Goal: Task Accomplishment & Management: Complete application form

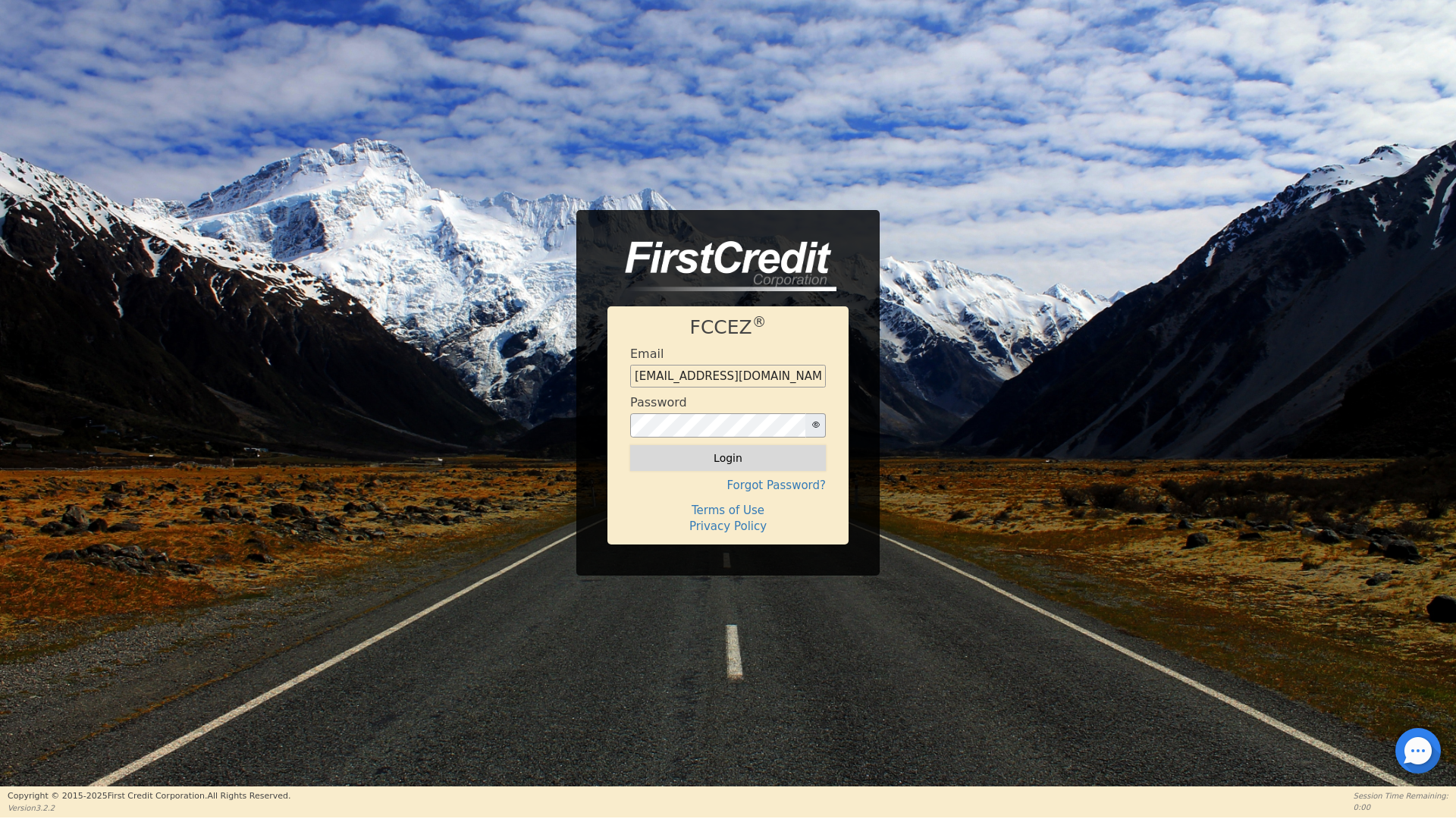
click at [732, 457] on button "Login" at bounding box center [728, 458] width 196 height 26
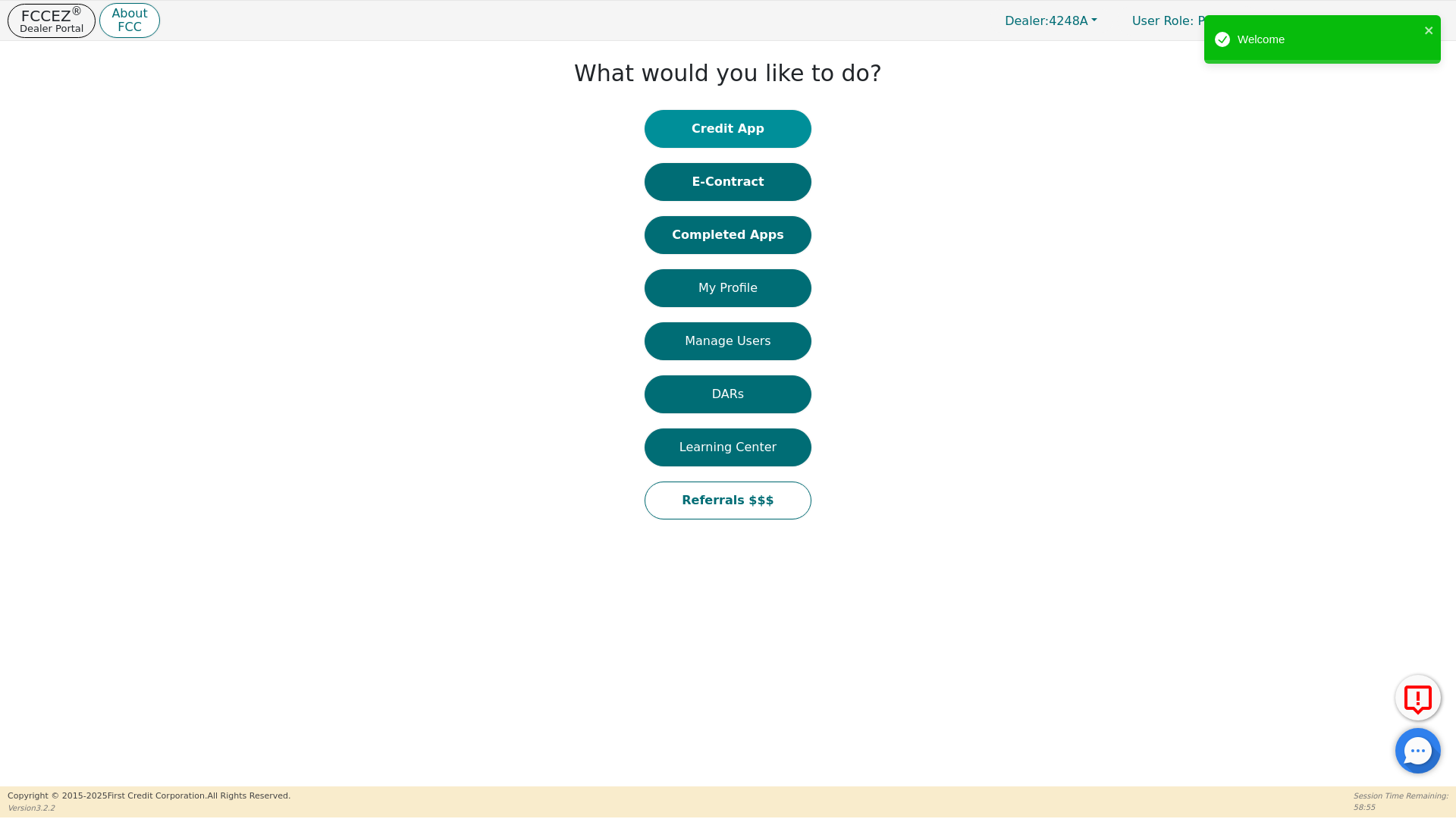
click at [726, 131] on button "Credit App" at bounding box center [728, 129] width 167 height 38
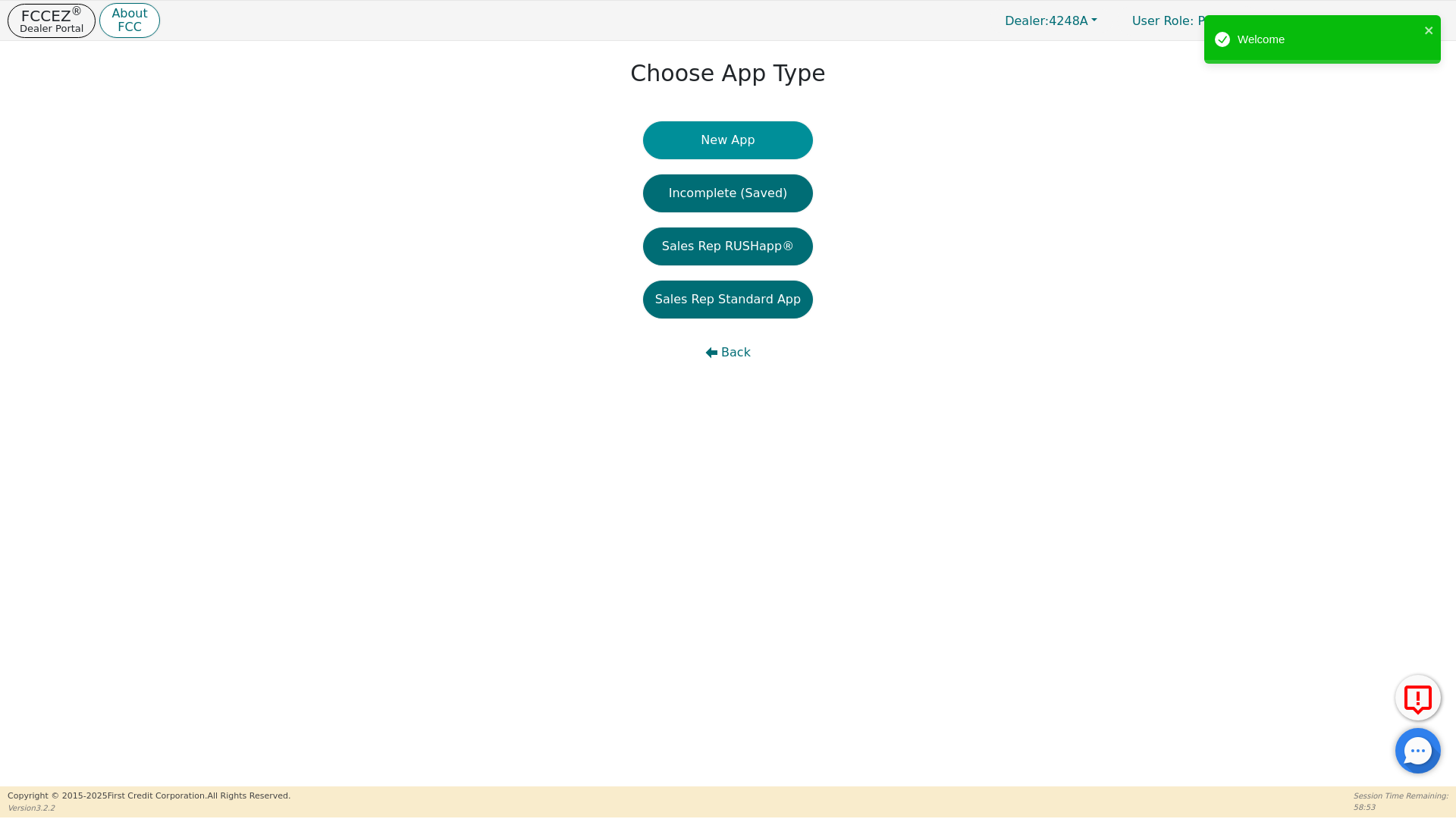
click at [727, 145] on button "New App" at bounding box center [728, 140] width 170 height 38
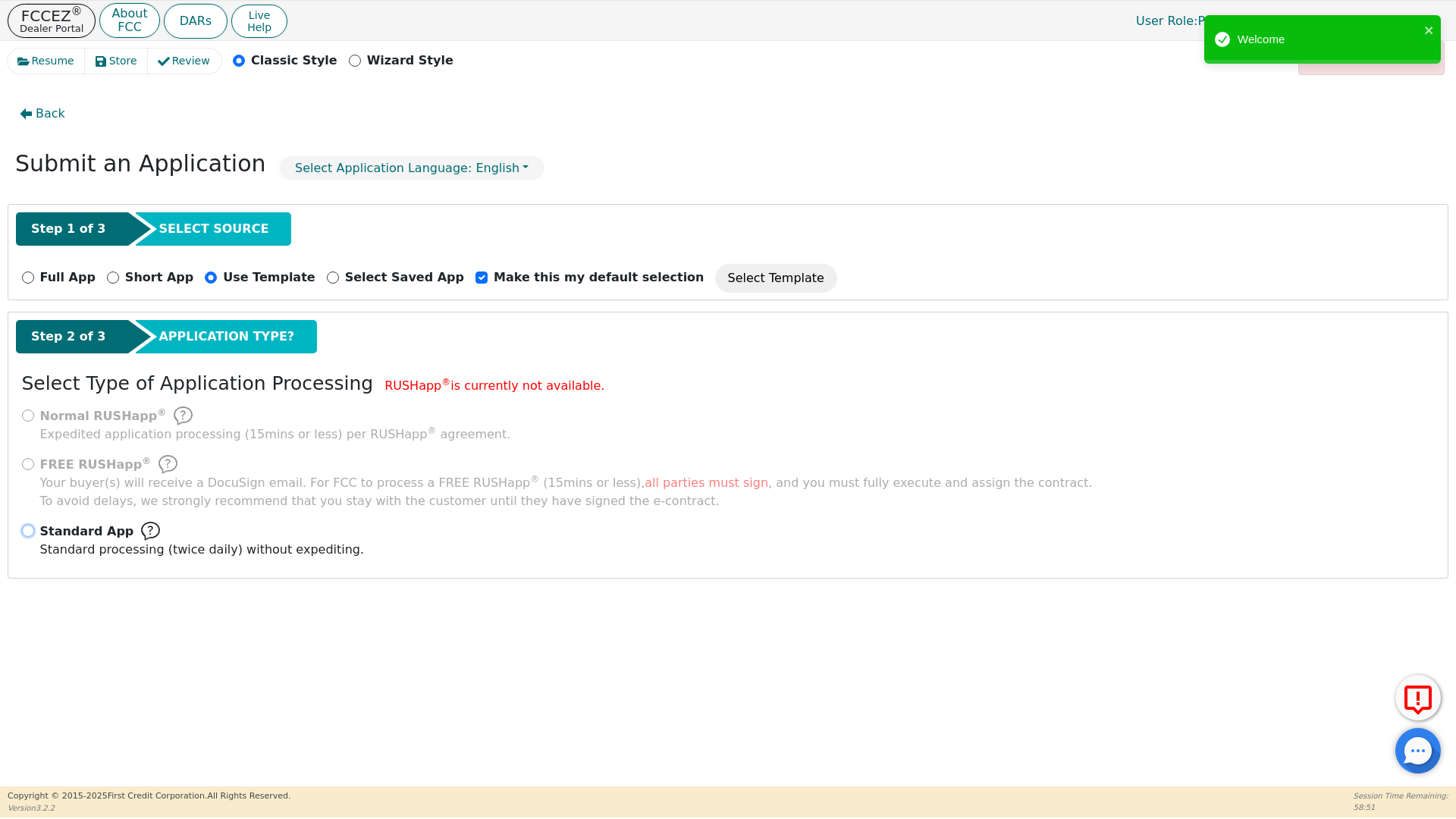
click at [30, 530] on input "Standard App Standard processing (twice daily) without expediting." at bounding box center [28, 530] width 12 height 12
radio input "true"
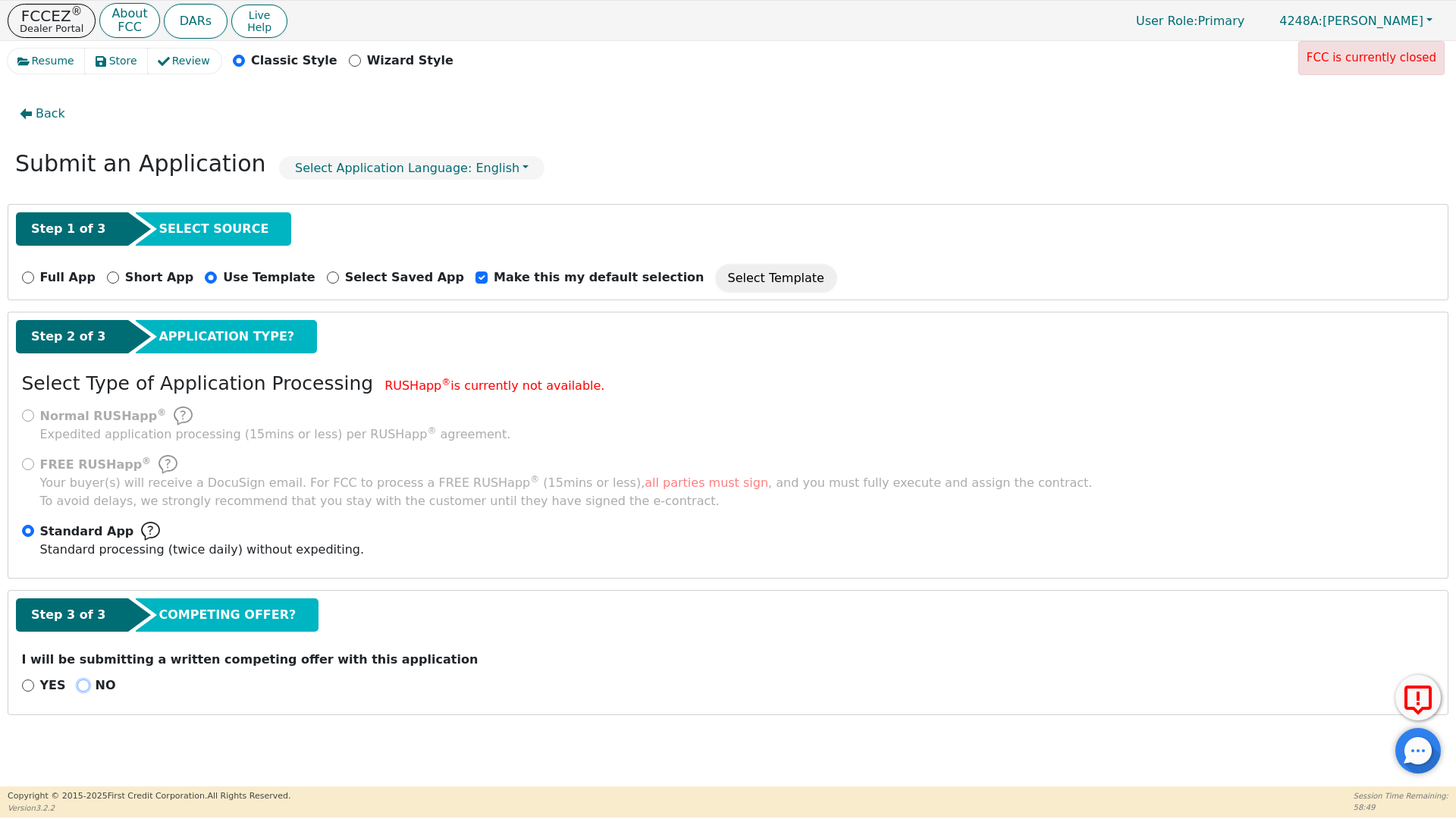
drag, startPoint x: 73, startPoint y: 686, endPoint x: 89, endPoint y: 691, distance: 16.8
click at [80, 690] on div "NO" at bounding box center [96, 685] width 39 height 18
click at [77, 686] on input "NO" at bounding box center [83, 685] width 12 height 12
radio input "true"
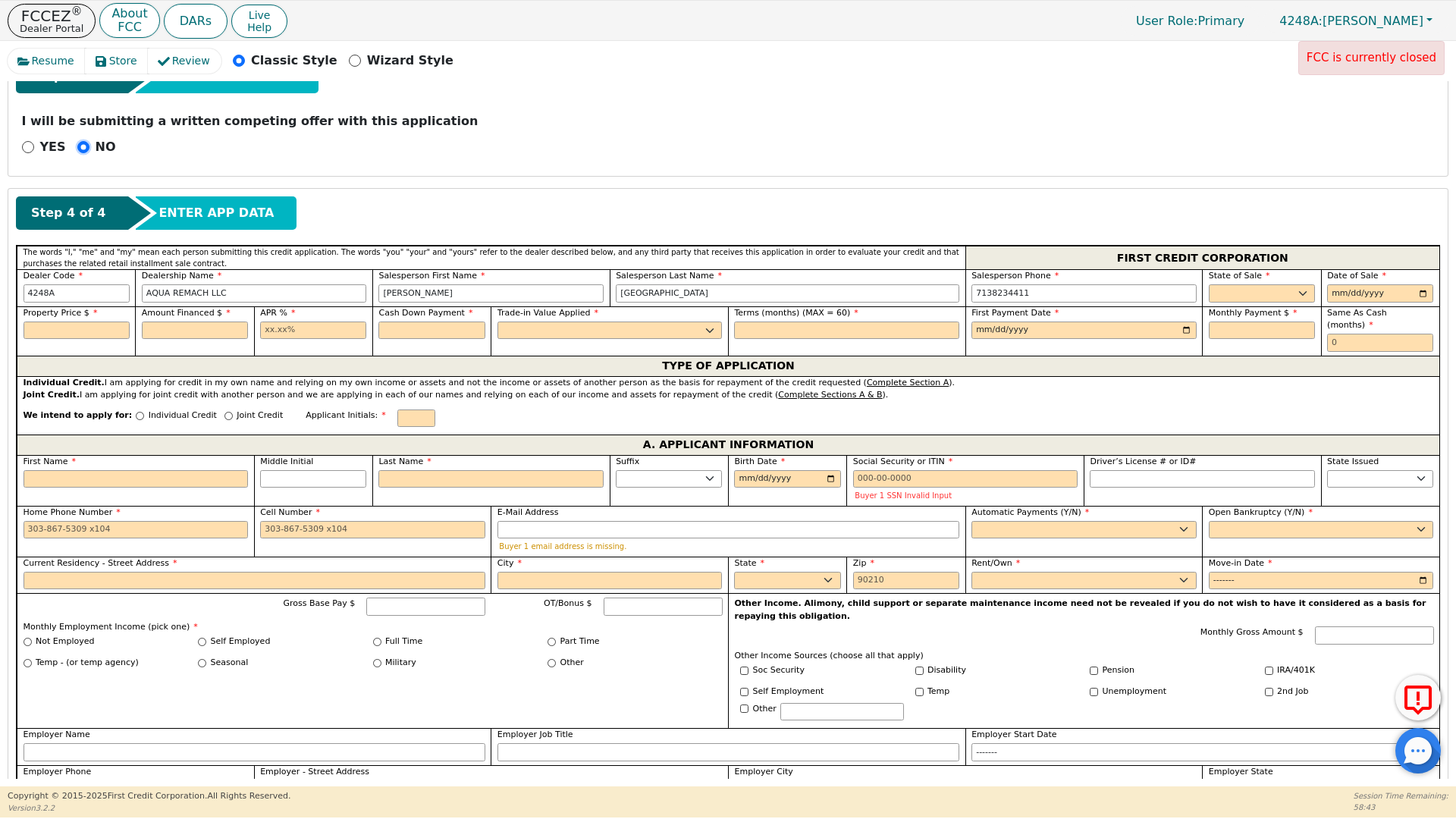
scroll to position [539, 0]
click at [1230, 288] on select "AK AL AR AZ CA CO CT DC DE FL [GEOGRAPHIC_DATA] HI IA ID IL IN KS [GEOGRAPHIC_D…" at bounding box center [1261, 293] width 106 height 18
select select "[GEOGRAPHIC_DATA]"
click at [1209, 284] on select "AK AL AR AZ CA CO CT DC DE FL [GEOGRAPHIC_DATA] HI IA ID IL IN KS [GEOGRAPHIC_D…" at bounding box center [1261, 293] width 106 height 18
click at [1421, 292] on input "date" at bounding box center [1379, 293] width 106 height 18
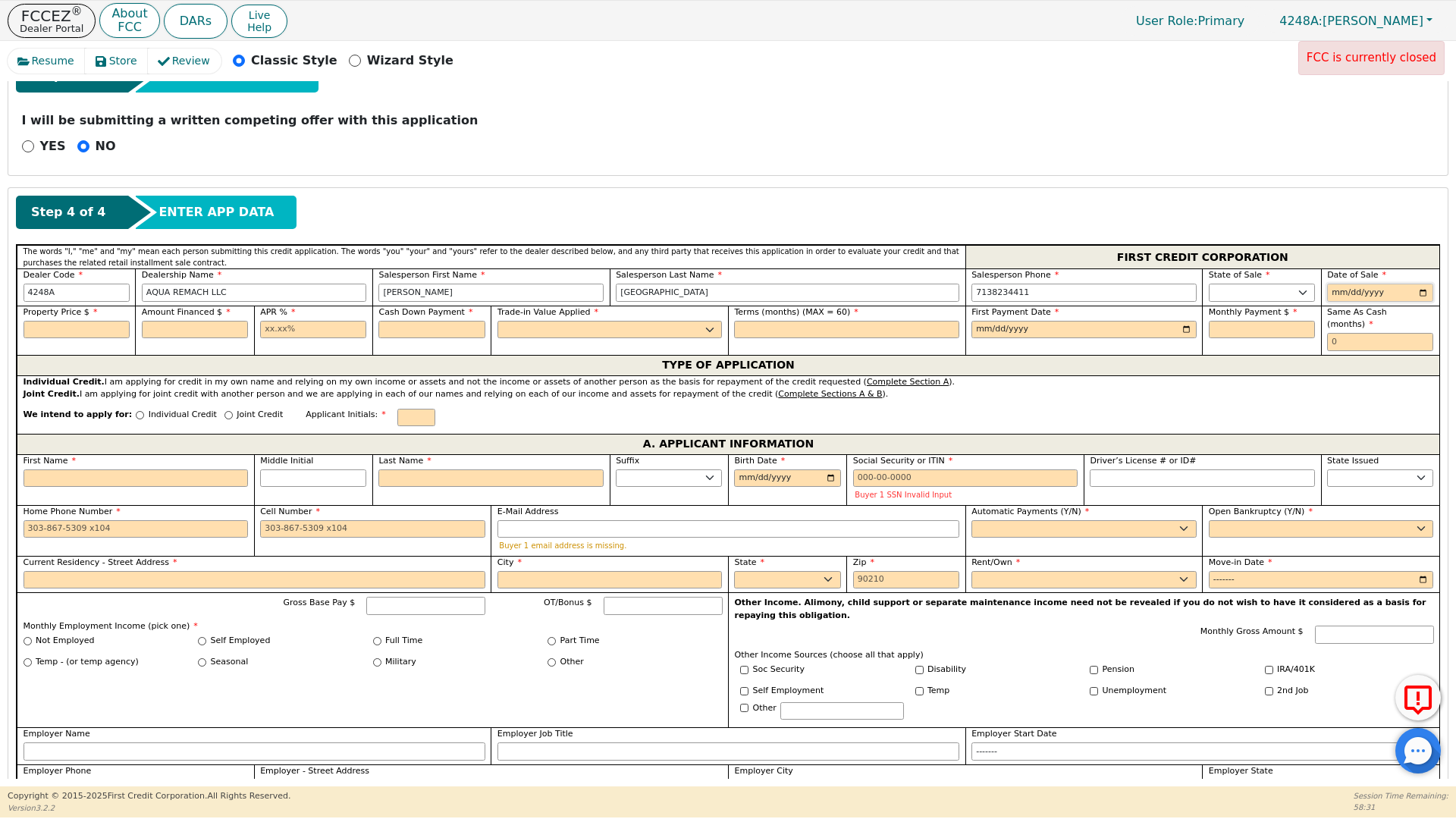
type input "[DATE]"
click at [58, 323] on input "text" at bounding box center [76, 329] width 106 height 18
type input "8990.00"
click at [165, 328] on input "text" at bounding box center [194, 329] width 106 height 18
type input "8990.00"
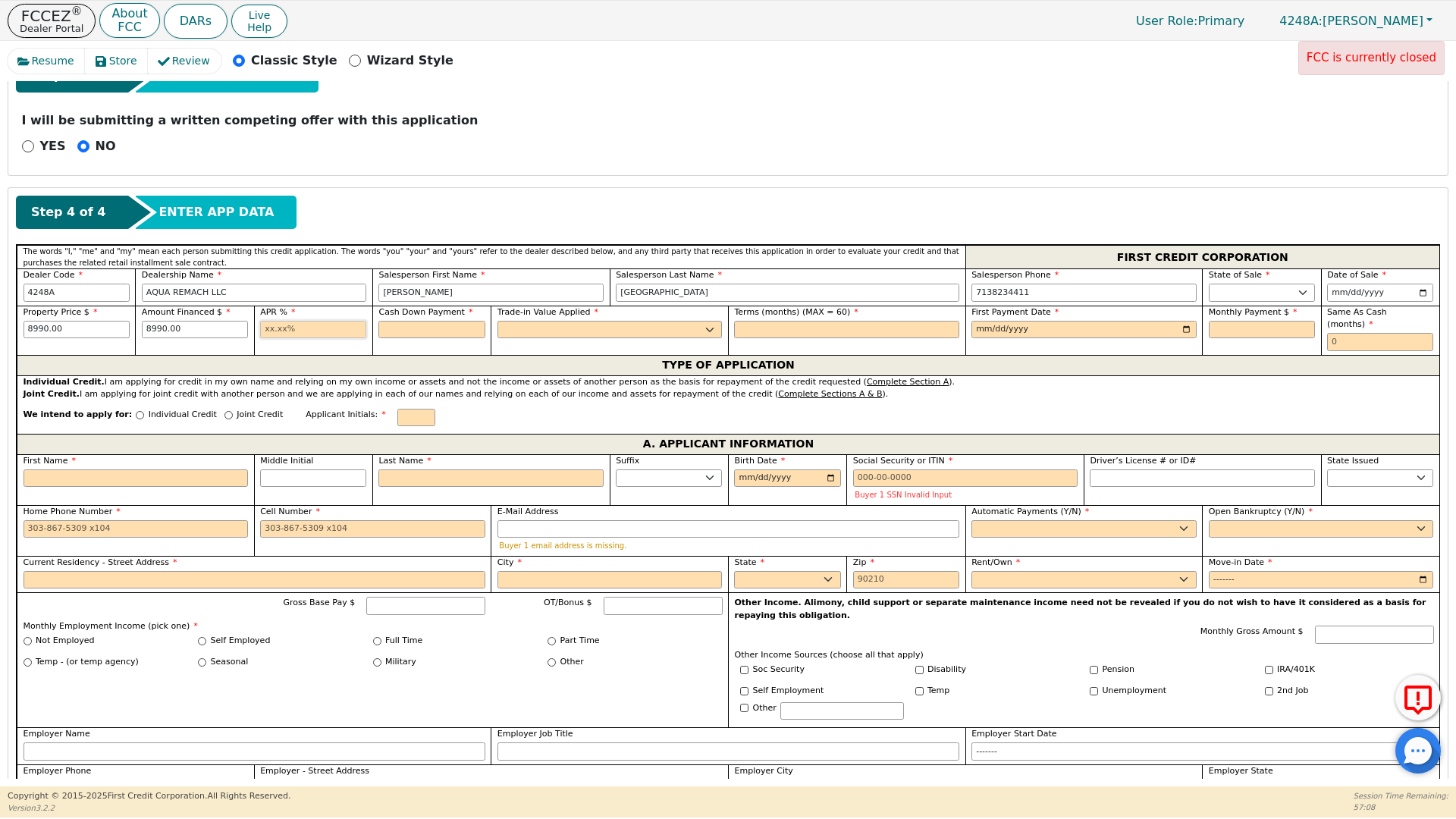
click at [260, 329] on input "text" at bounding box center [313, 329] width 106 height 18
type input "17.99"
click at [417, 323] on input "text" at bounding box center [430, 329] width 106 height 18
type input "0.00"
click at [530, 327] on select "Yes No" at bounding box center [610, 329] width 226 height 18
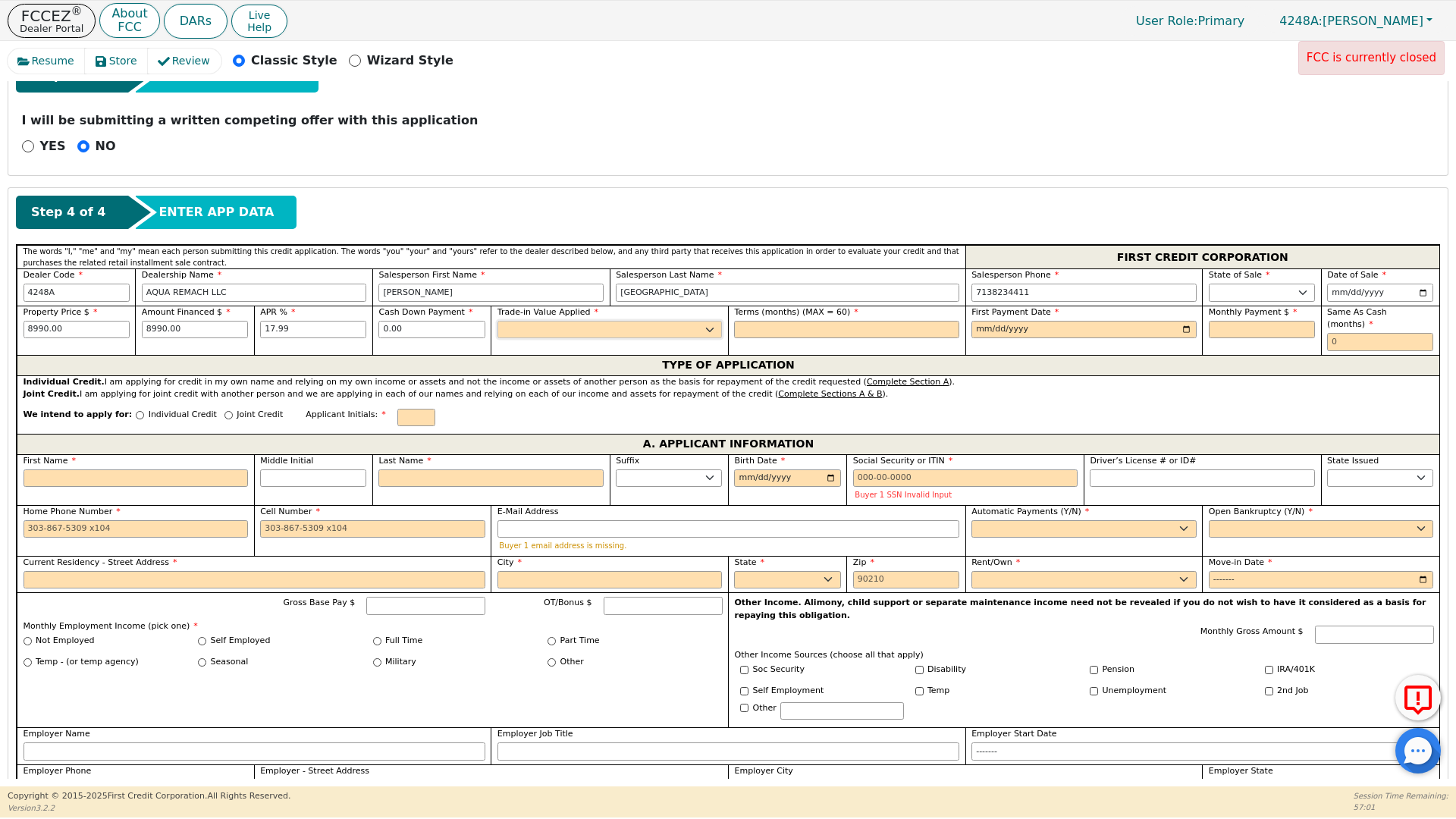
select select "n"
click at [498, 320] on select "Yes No" at bounding box center [610, 329] width 226 height 18
click at [760, 324] on input "text" at bounding box center [847, 329] width 226 height 18
type input "60"
click at [1184, 329] on input "date" at bounding box center [1084, 329] width 226 height 18
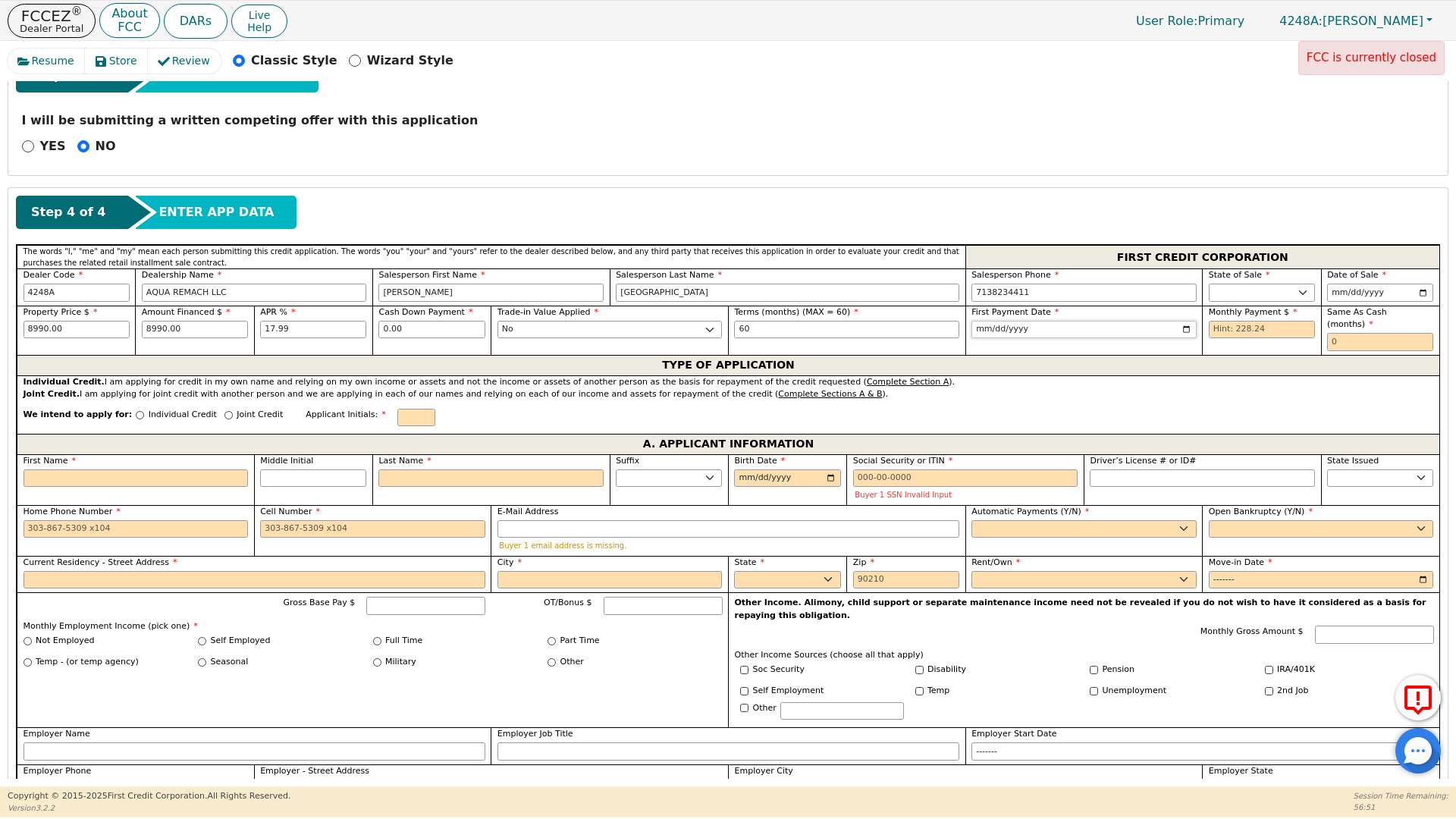
type input "[DATE]"
click at [1210, 328] on input "text" at bounding box center [1261, 329] width 106 height 18
type input "228.24"
click at [1326, 332] on input "text" at bounding box center [1379, 341] width 106 height 18
type input "0"
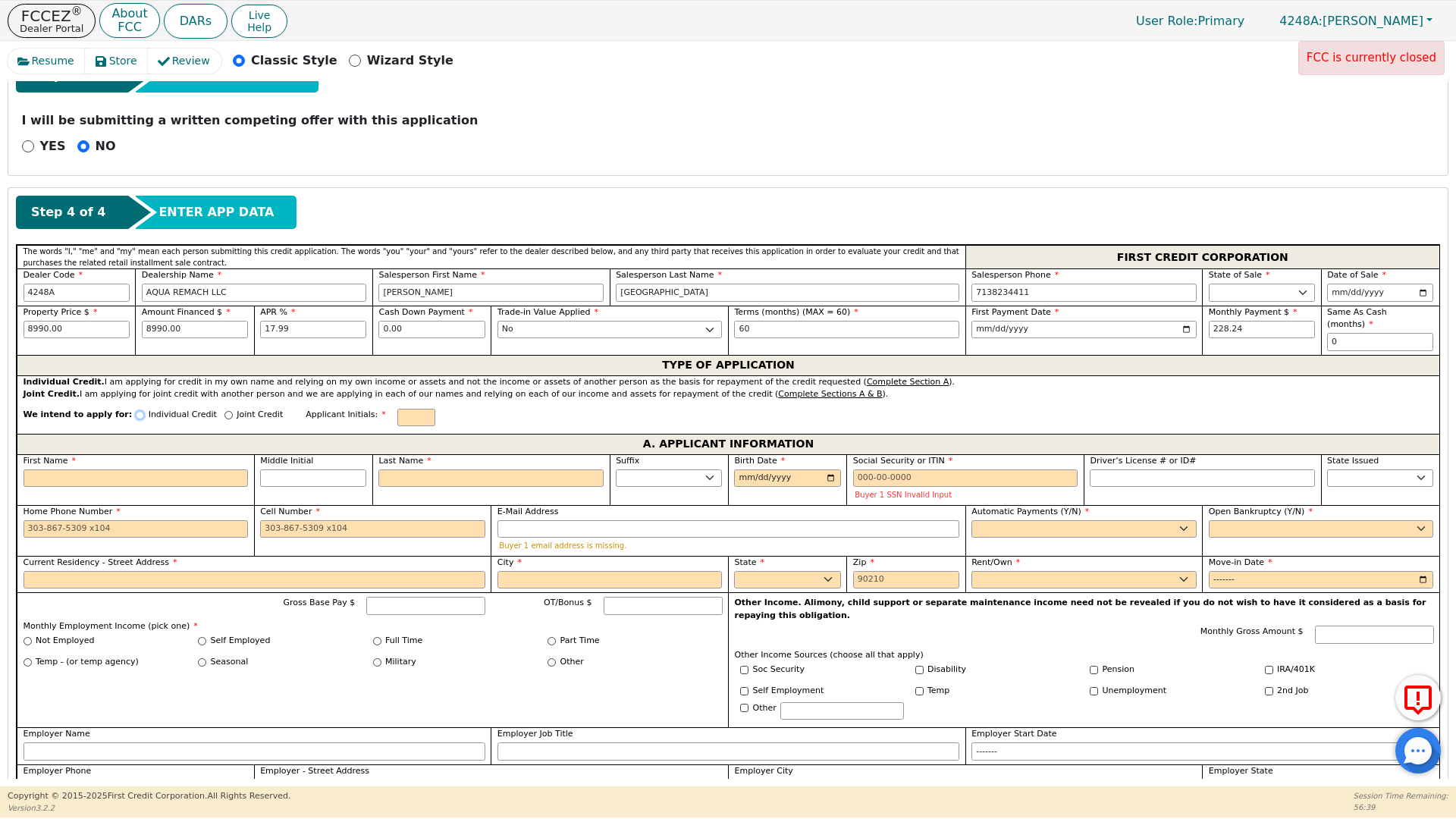
drag, startPoint x: 123, startPoint y: 400, endPoint x: 120, endPoint y: 408, distance: 8.5
click at [136, 410] on input "Individual Credit" at bounding box center [139, 414] width 8 height 8
radio input "true"
click at [44, 469] on input "First Name" at bounding box center [136, 478] width 226 height 18
type input "[PERSON_NAME]"
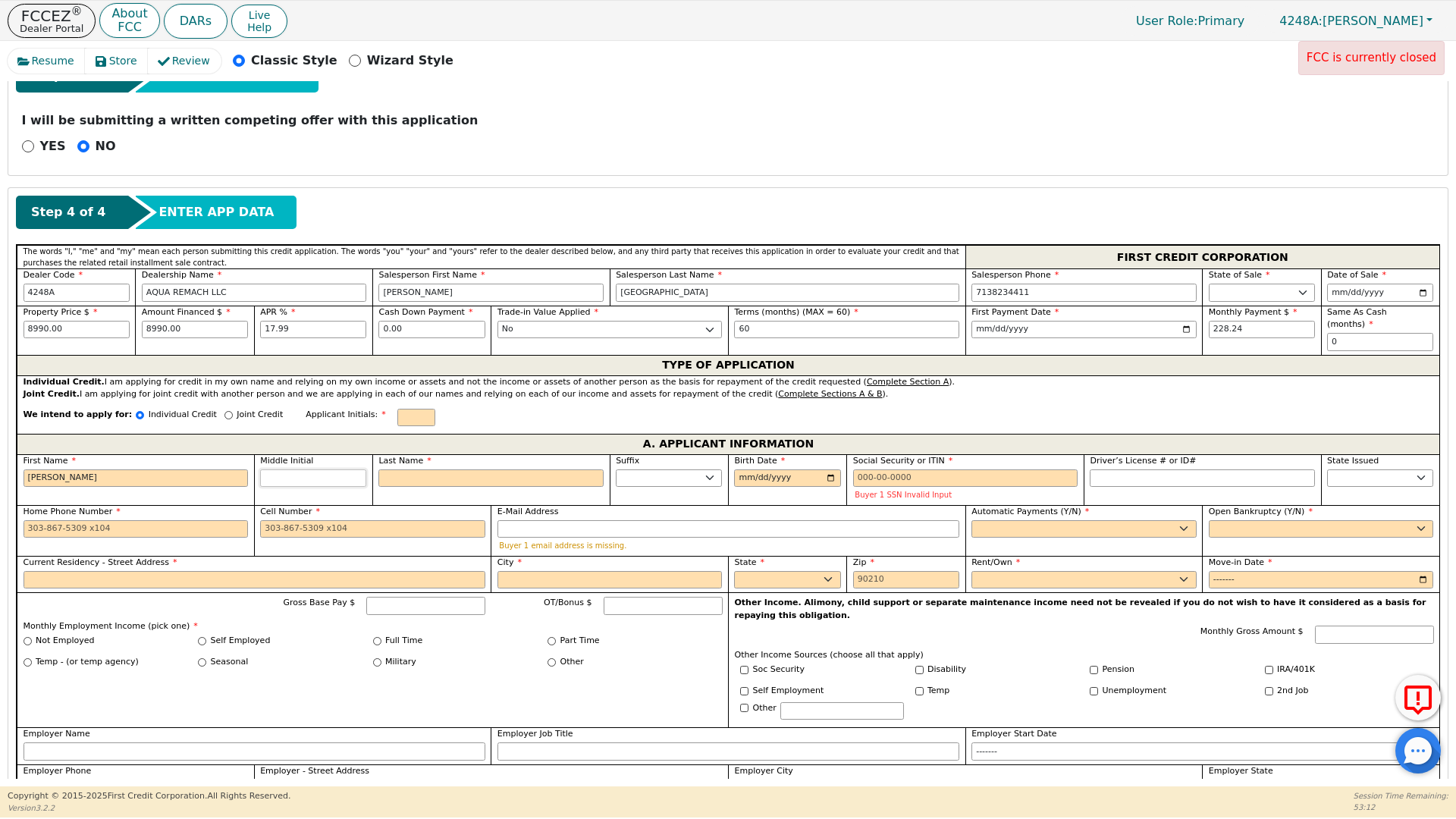
type input "[PERSON_NAME]"
select select "[GEOGRAPHIC_DATA]"
type input "8328455176"
type input "[EMAIL_ADDRESS][DOMAIN_NAME]"
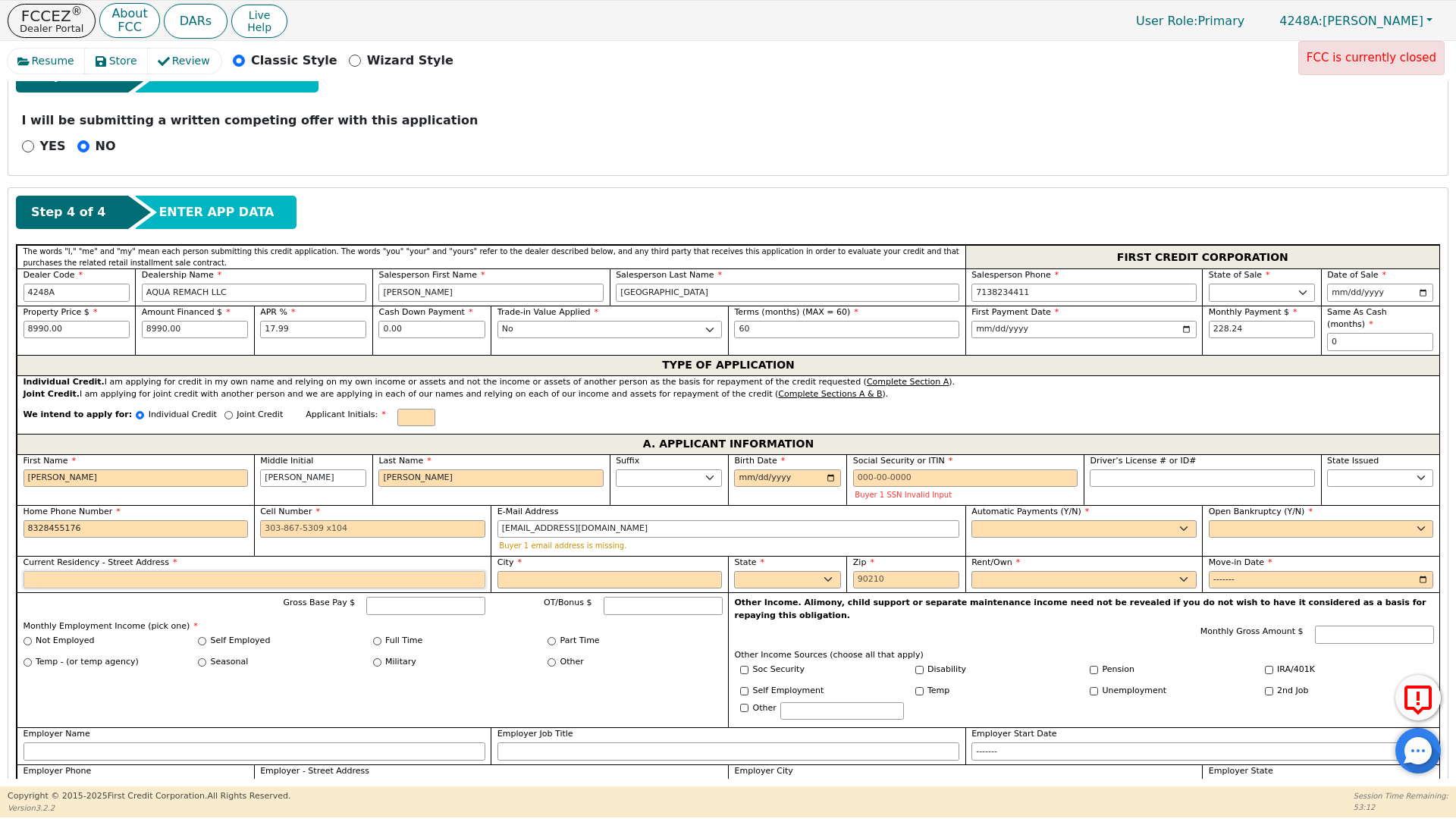
type input "[STREET_ADDRESS]"
type input "[GEOGRAPHIC_DATA]"
select select "[GEOGRAPHIC_DATA]"
type input "77053"
type input "[STREET_ADDRESS]"
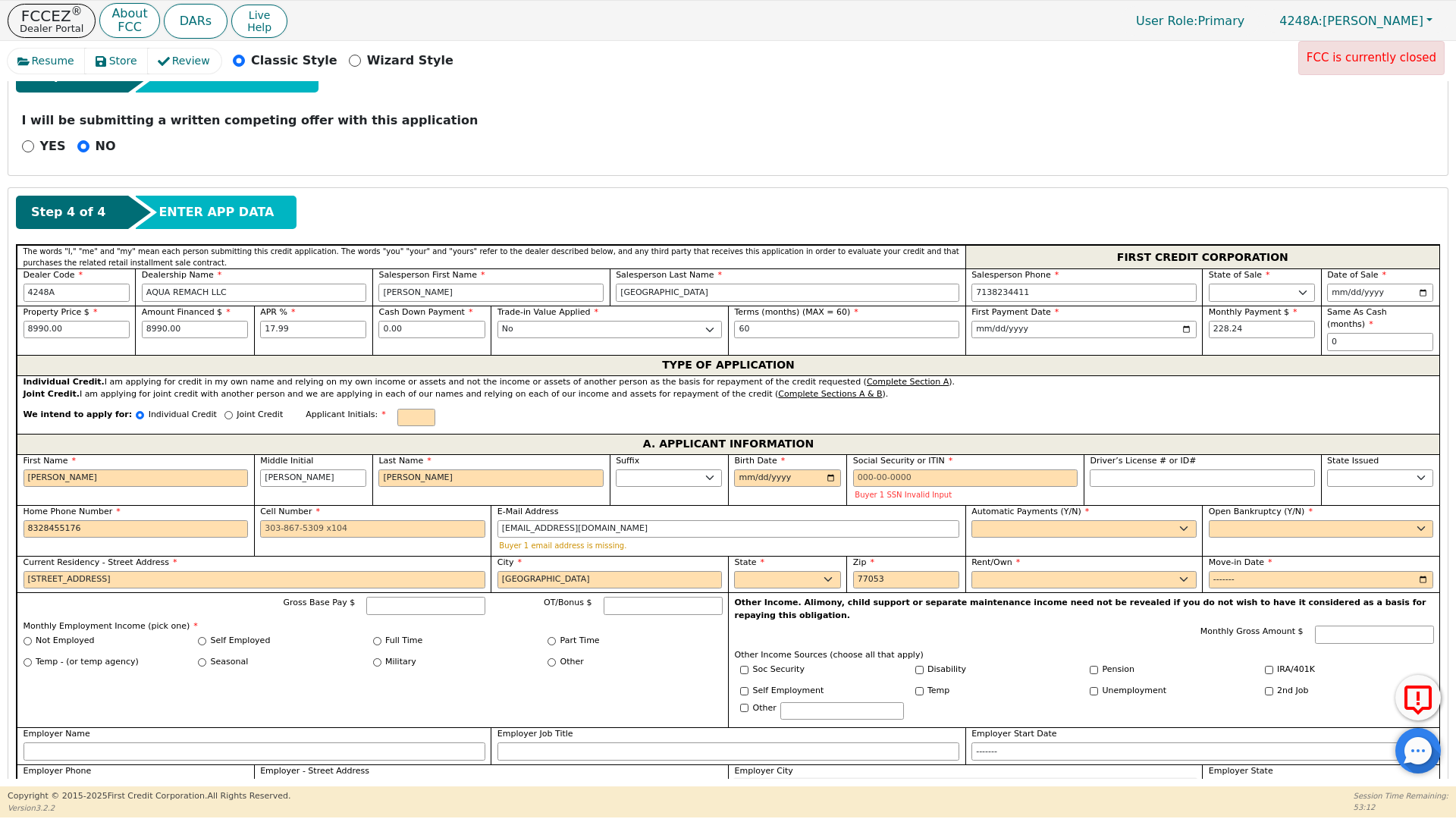
type input "[GEOGRAPHIC_DATA]"
select select "[GEOGRAPHIC_DATA]"
type input "[PERSON_NAME]"
type input "8328455176"
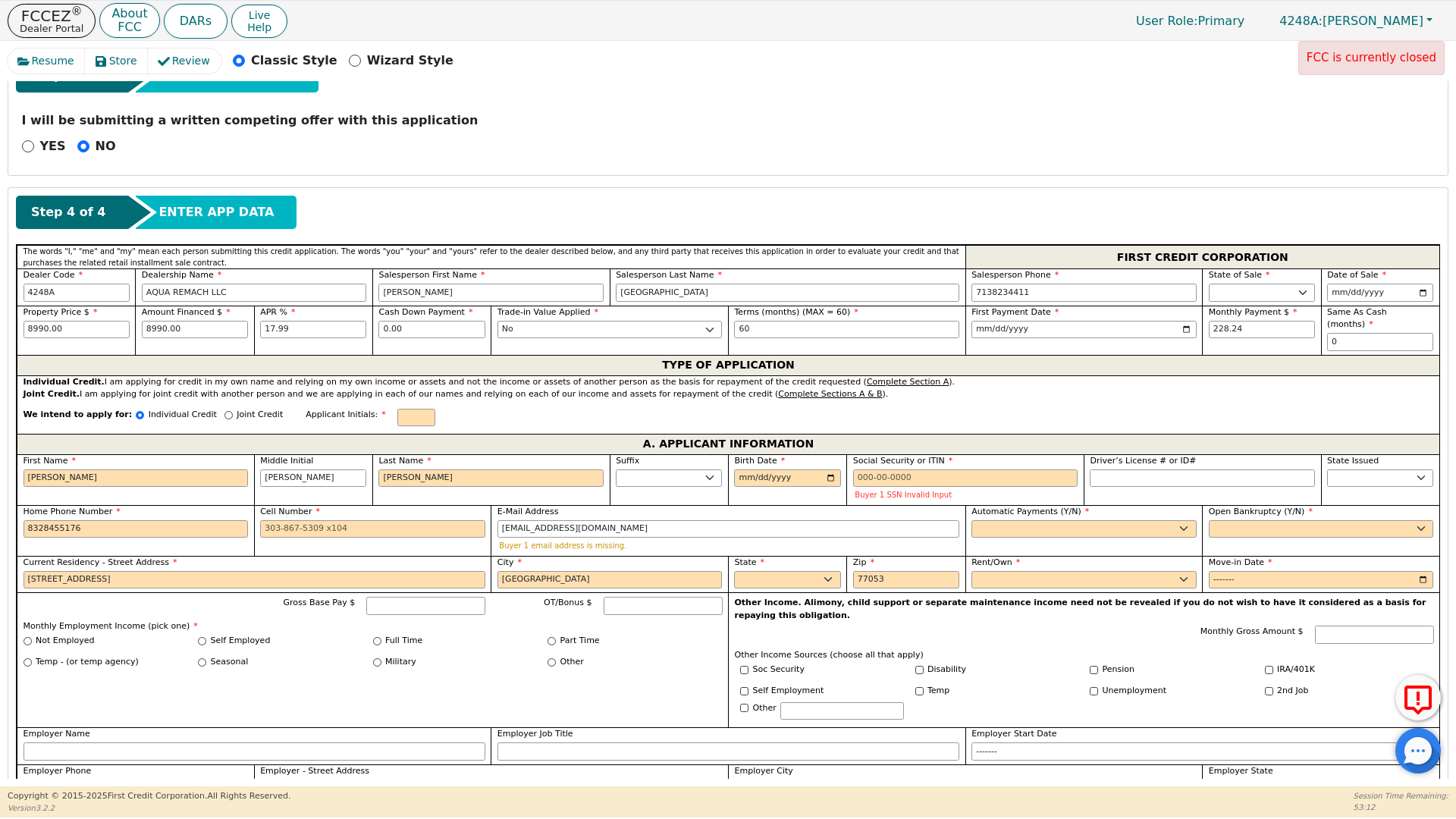
type input "[PERSON_NAME]"
type input "8328455176"
type input "JHL"
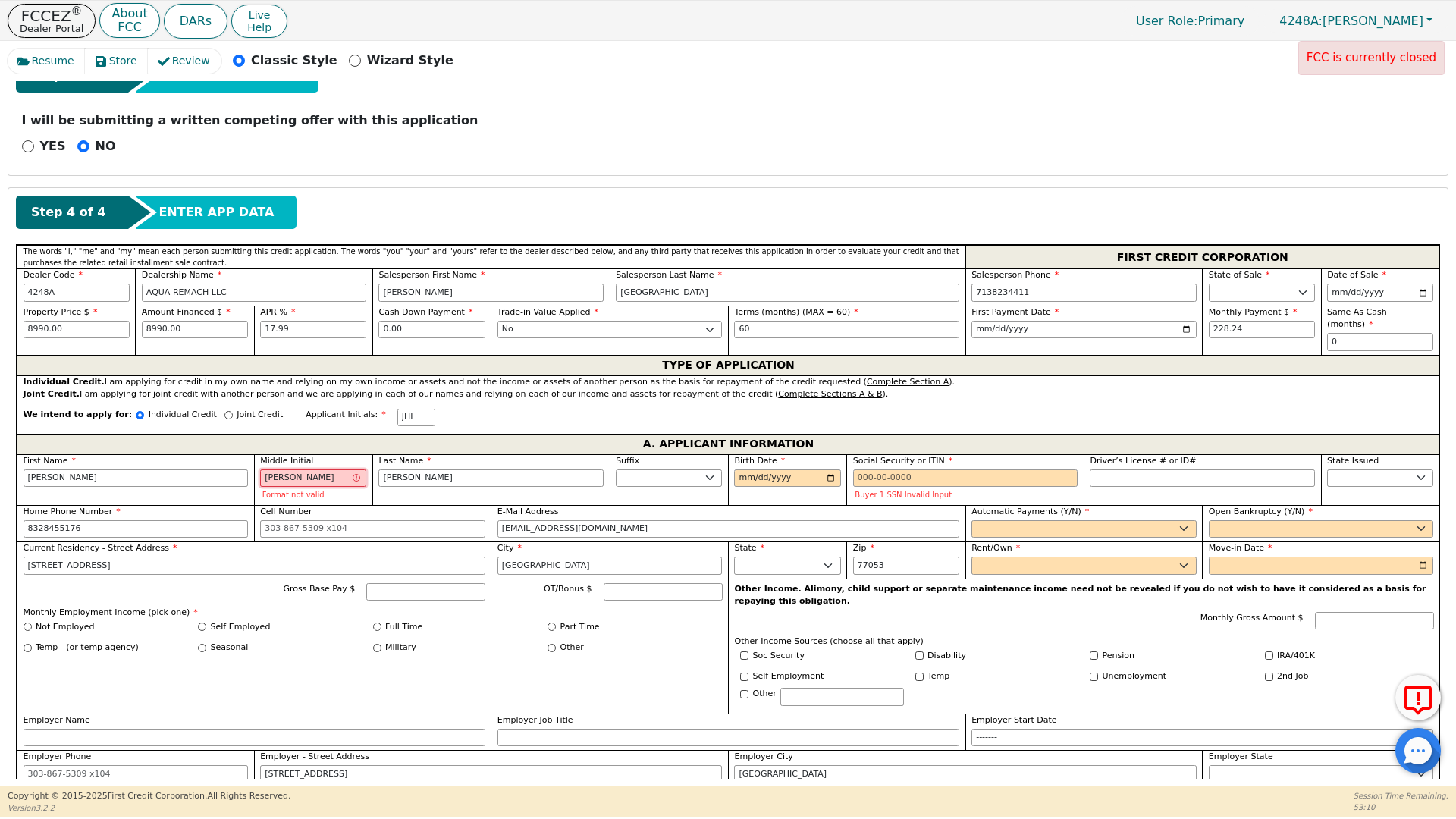
click at [326, 469] on input "[PERSON_NAME]" at bounding box center [313, 478] width 106 height 18
type input "[PERSON_NAME]"
type input "HUMBER"
type input "[PERSON_NAME] [PERSON_NAME]"
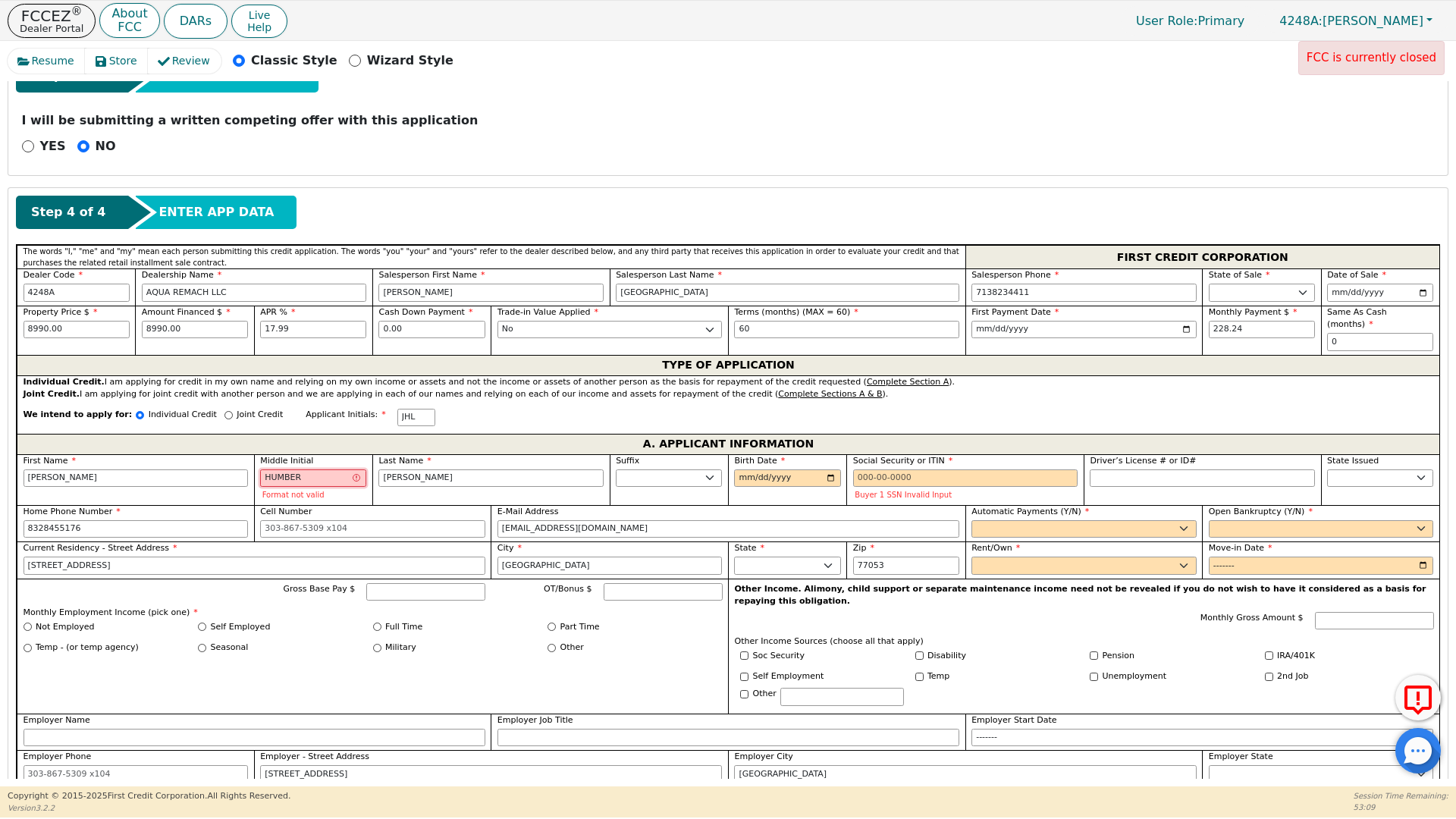
type input "[PERSON_NAME]"
type input "[PERSON_NAME] [PERSON_NAME]"
type input "HUMB"
type input "[PERSON_NAME] HUMB [PERSON_NAME]"
type input "HUM"
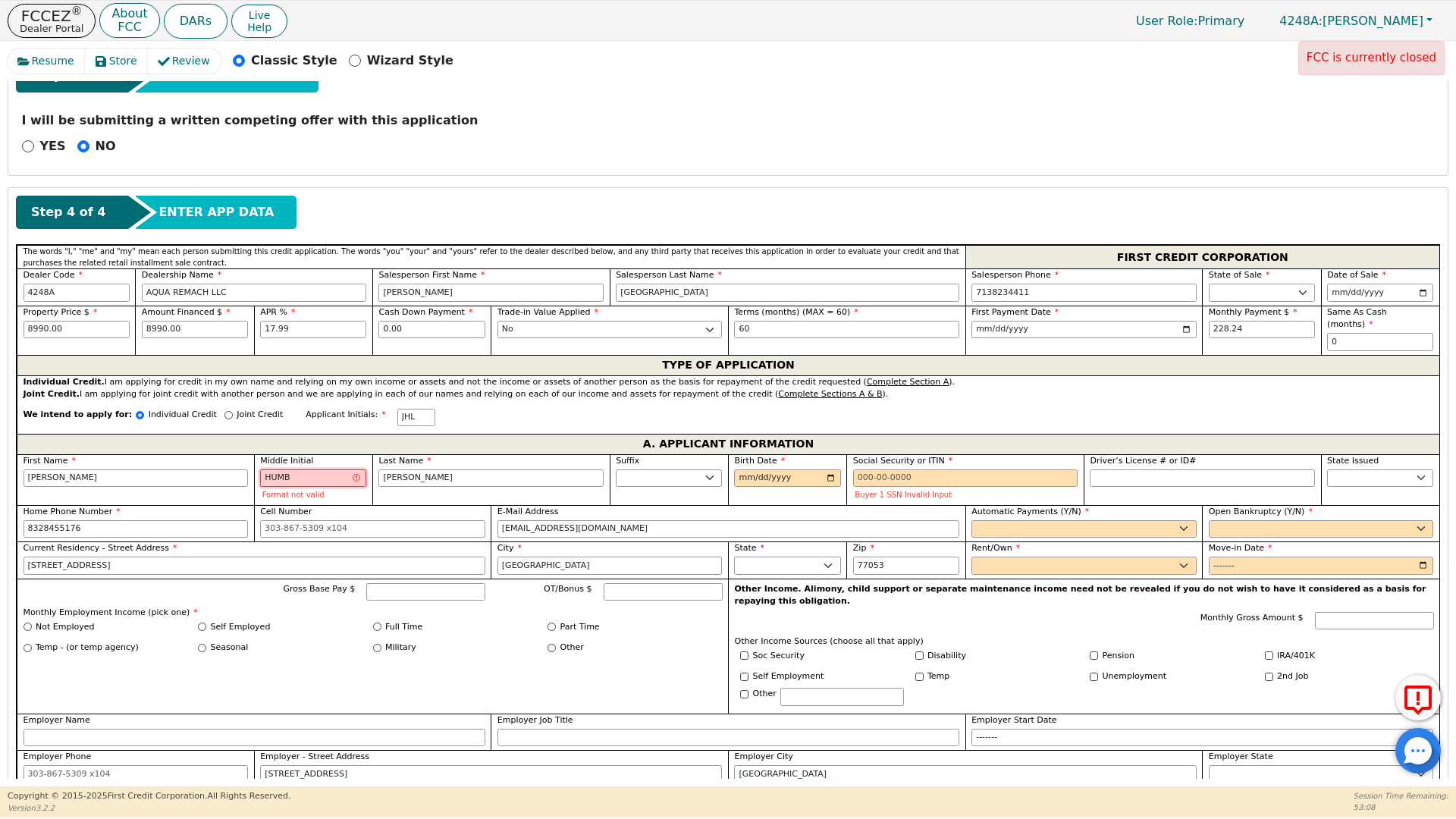
type input "[PERSON_NAME] HUM [PERSON_NAME]"
type input "HU"
type input "[PERSON_NAME] [PERSON_NAME]"
type input "H"
type input "[PERSON_NAME]"
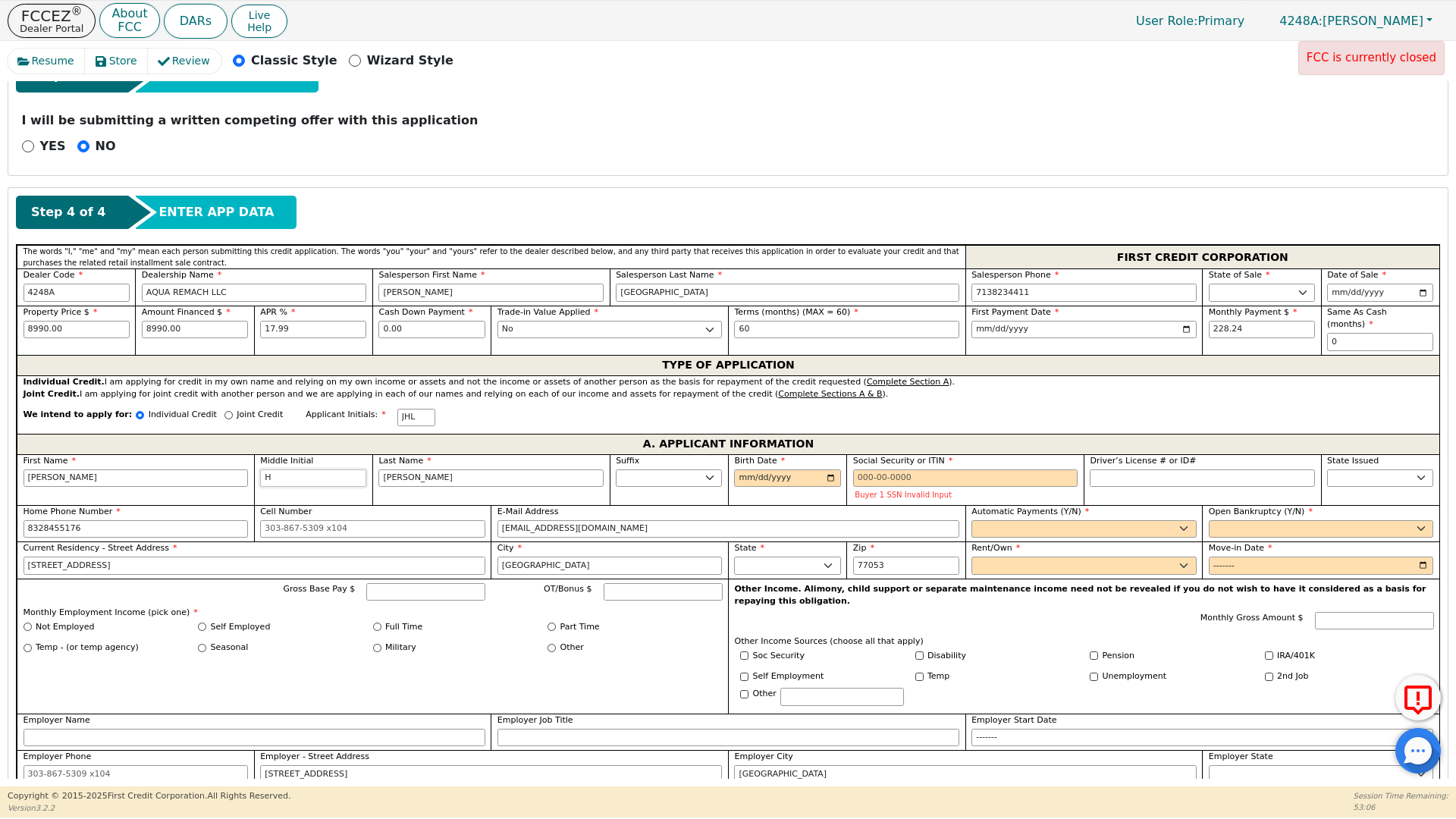
type input "H"
click at [738, 469] on input "Birth Date" at bounding box center [786, 478] width 106 height 18
type input "[DATE]"
click at [863, 469] on input "Social Security or ITIN" at bounding box center [965, 478] width 226 height 18
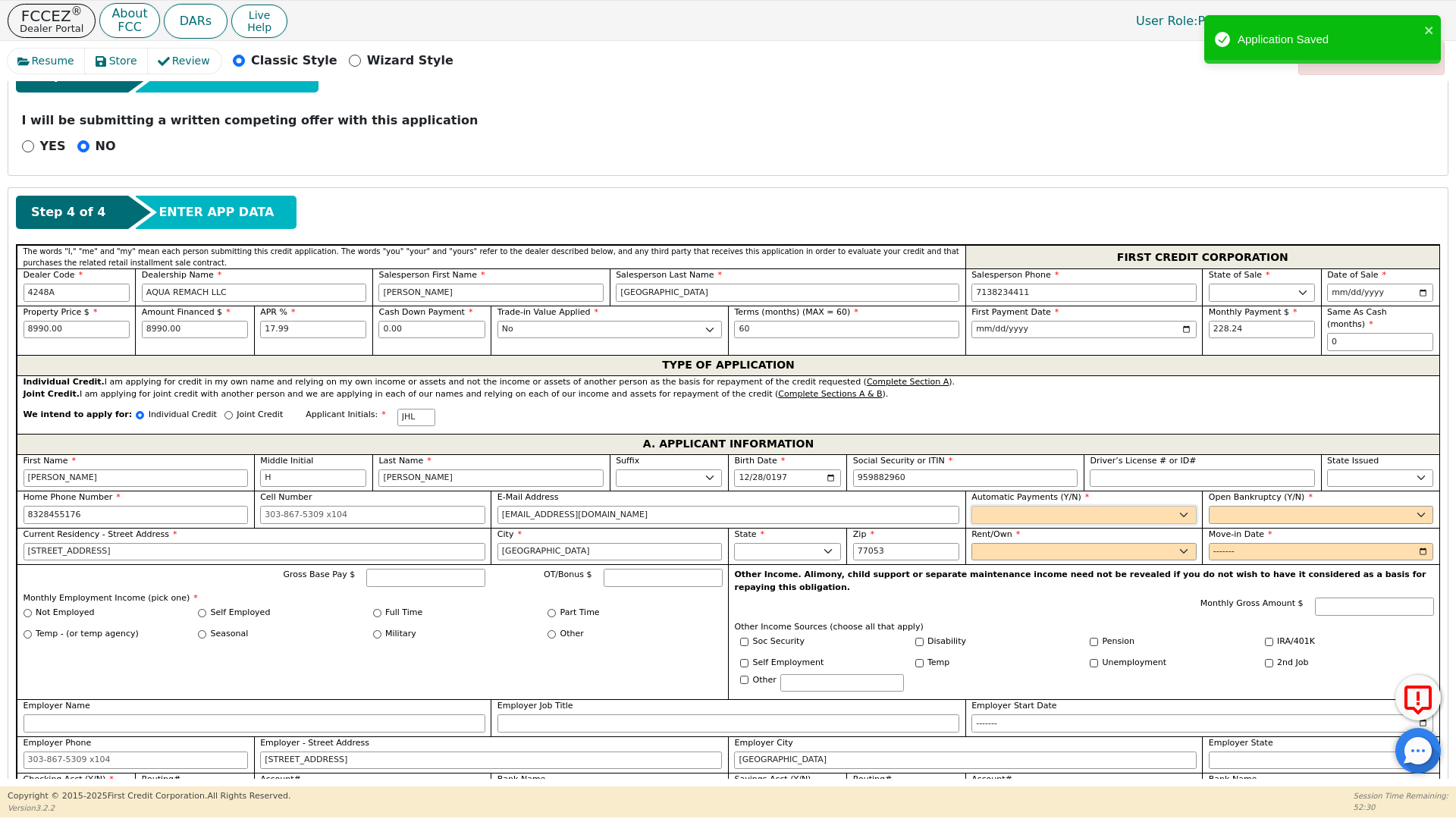
type input "***-**-2960"
click at [1001, 505] on select "Yes No" at bounding box center [1084, 514] width 226 height 18
select select "y"
click at [971, 505] on select "Yes No" at bounding box center [1084, 514] width 226 height 18
type input "[PERSON_NAME]"
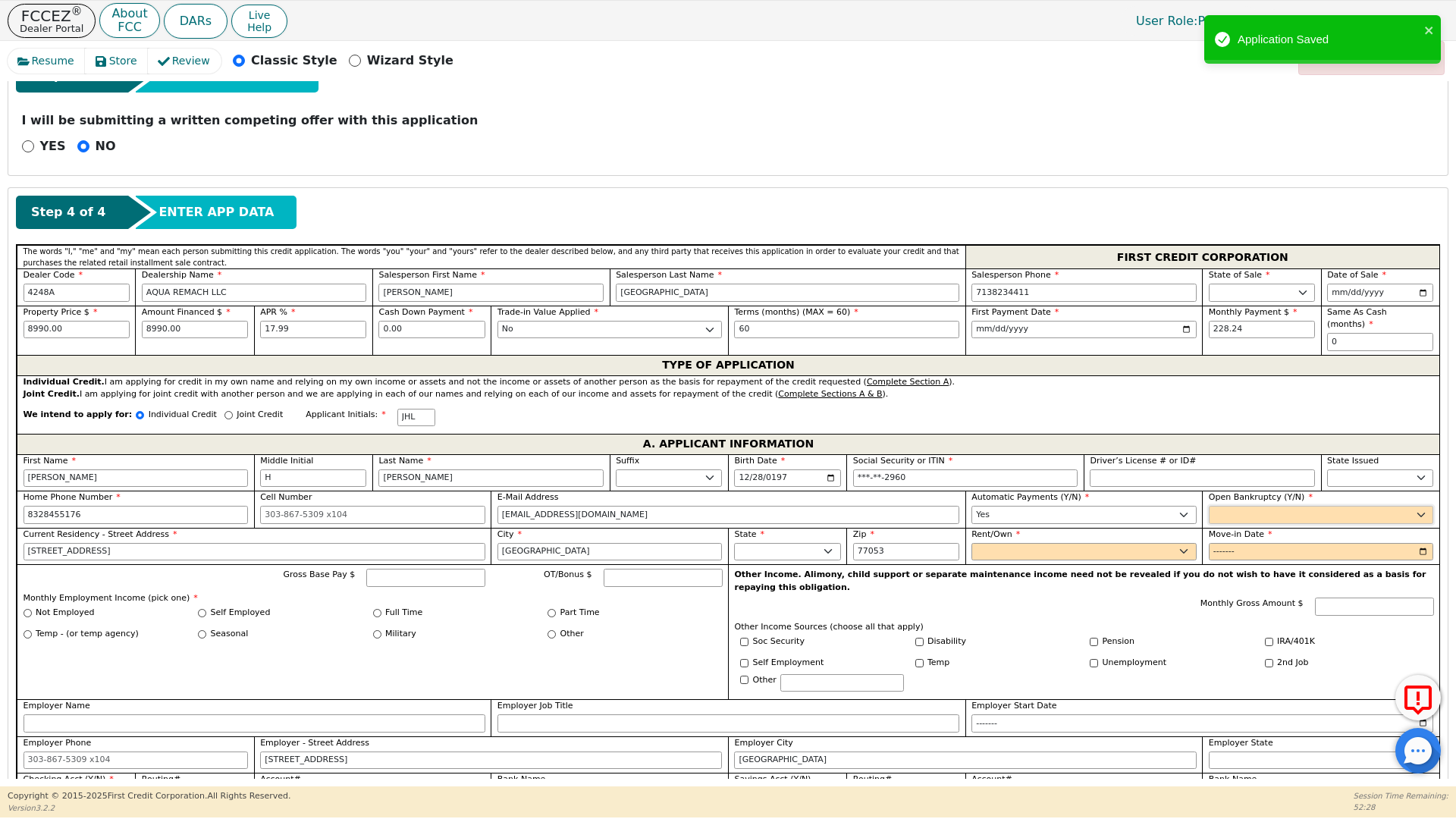
click at [1220, 505] on select "Yes No" at bounding box center [1321, 514] width 226 height 18
select select "n"
click at [1209, 505] on select "Yes No" at bounding box center [1321, 514] width 226 height 18
click at [1001, 543] on select "Rent Own" at bounding box center [1084, 552] width 226 height 18
select select "Own"
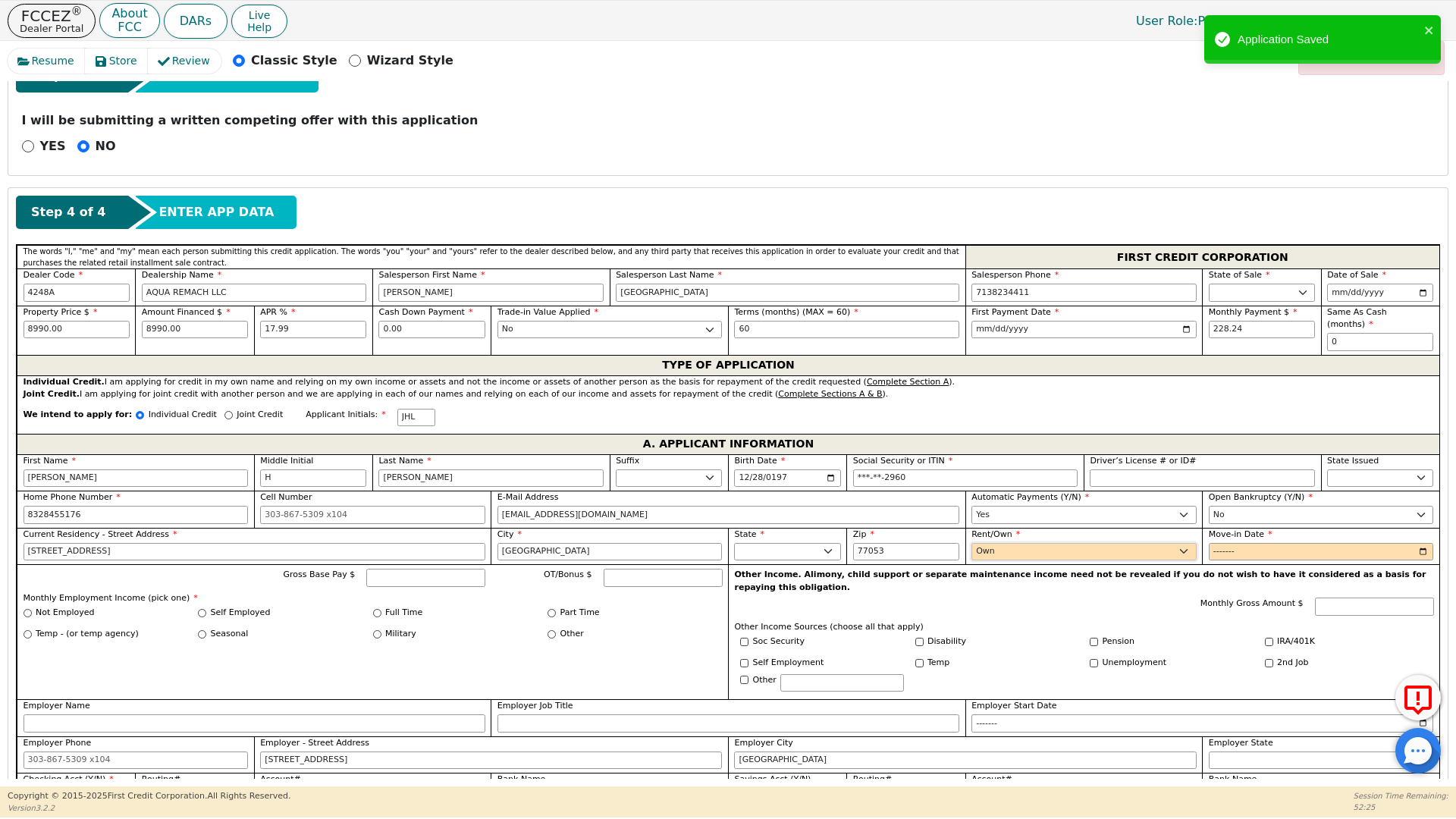
click at [971, 543] on select "Rent Own" at bounding box center [1084, 552] width 226 height 18
click at [1210, 543] on input "Move-in Date" at bounding box center [1321, 552] width 226 height 18
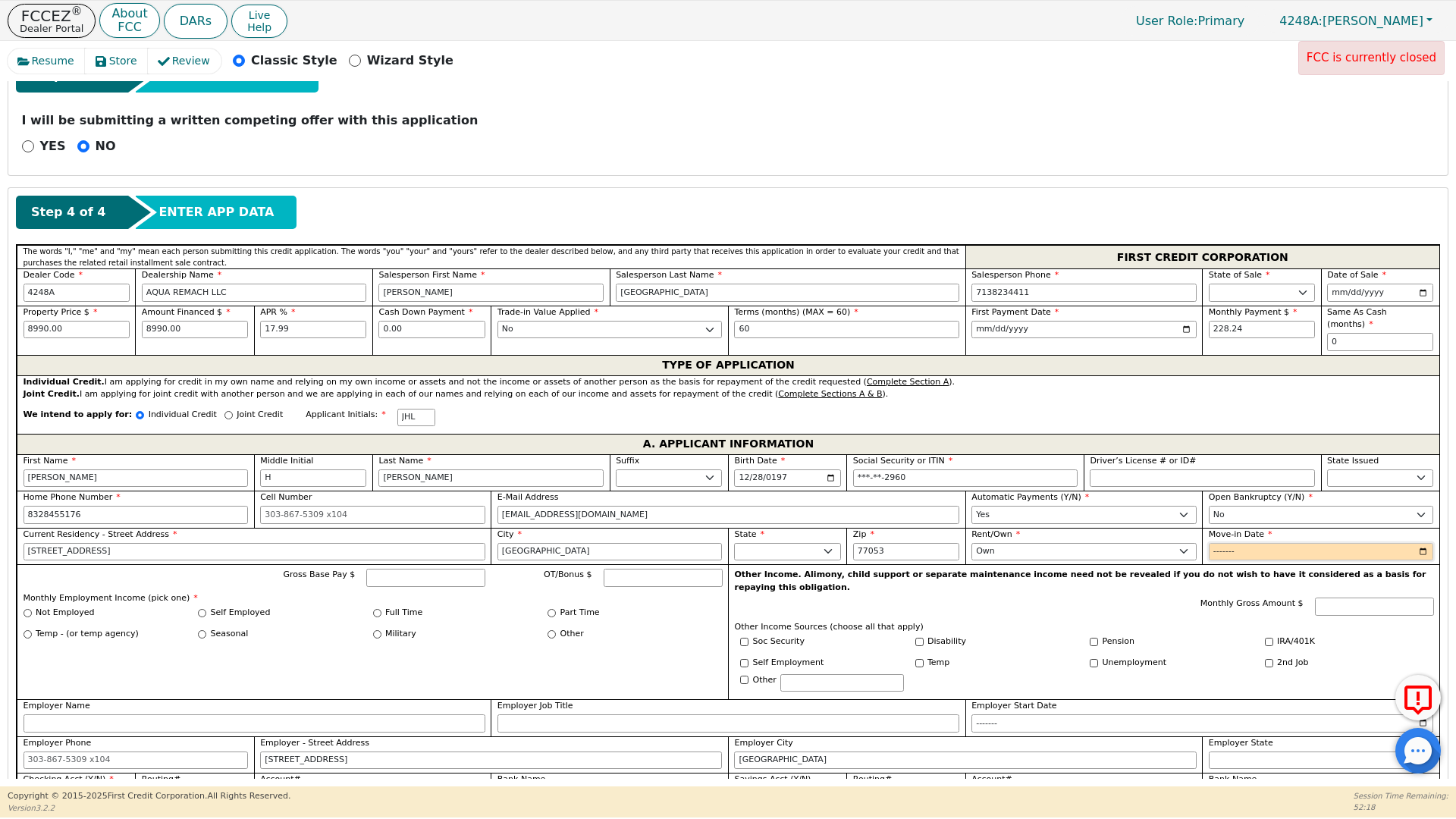
click at [1247, 543] on input "Move-in Date" at bounding box center [1321, 552] width 226 height 18
type input "2015-01"
click at [401, 569] on input "Gross Base Pay $" at bounding box center [425, 578] width 119 height 18
type input "6000.00"
click at [577, 637] on div "Gross Base Pay $ 6000.00 OT/Bonus $ Monthly Employment Income (pick one) * Not …" at bounding box center [372, 631] width 711 height 135
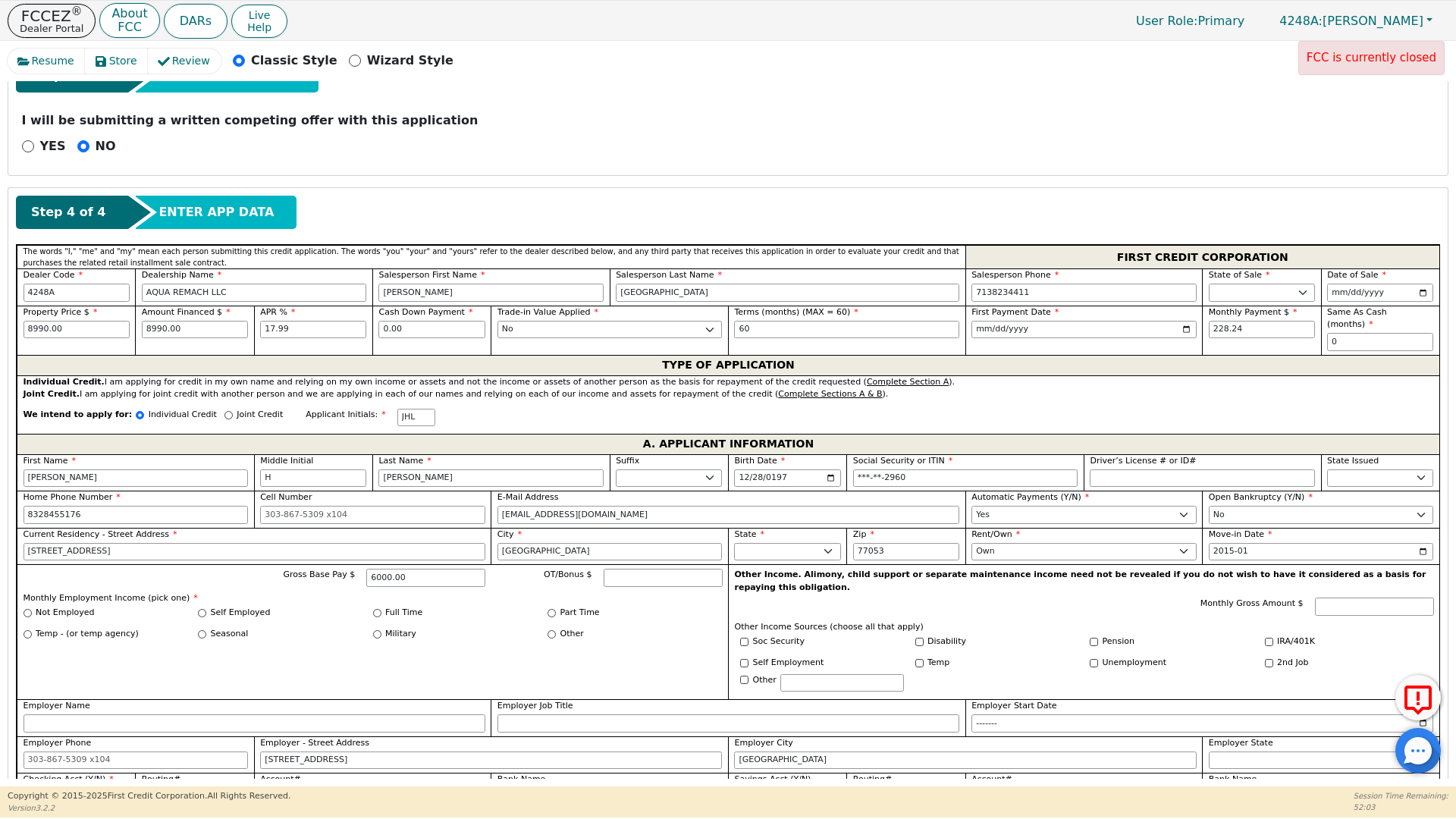
click at [371, 606] on div "Self Employed" at bounding box center [285, 612] width 175 height 13
click at [375, 608] on input "Full Time" at bounding box center [377, 612] width 8 height 8
radio input "true"
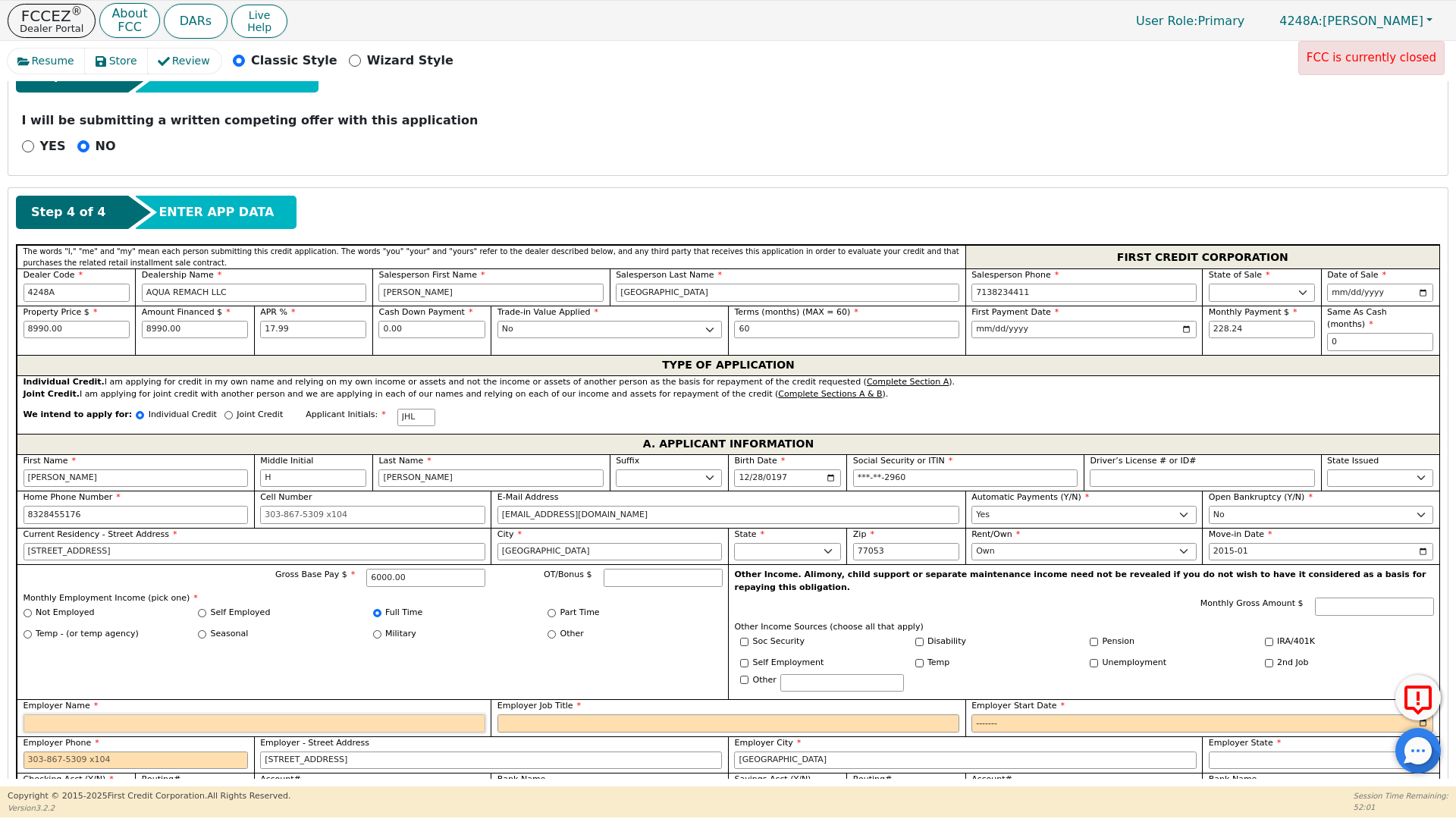
click at [39, 714] on input "Employer Name" at bounding box center [254, 723] width 462 height 18
type input "[PERSON_NAME] REMODELING"
click at [527, 714] on input "Employer Job Title" at bounding box center [728, 723] width 462 height 18
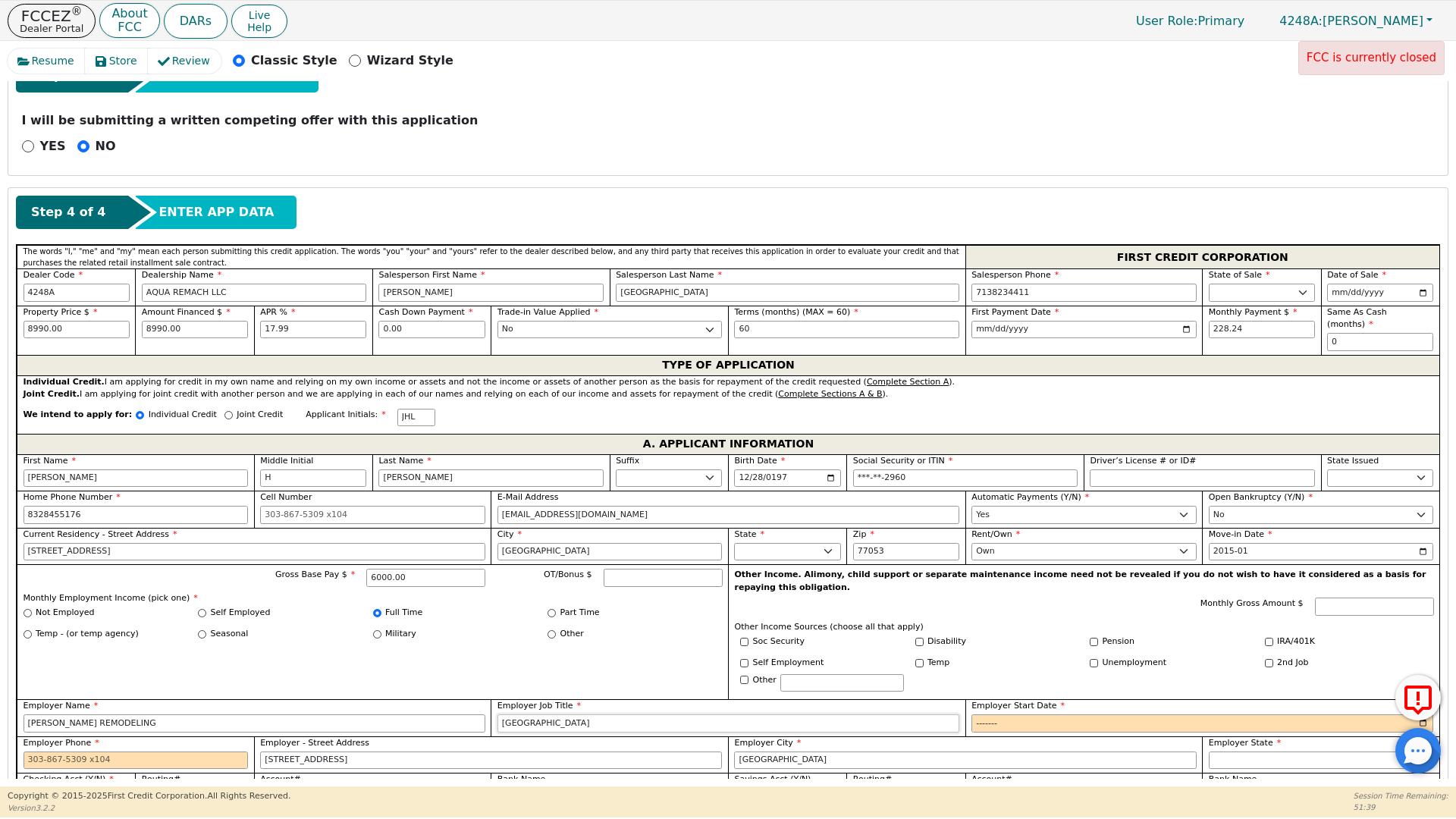
type input "[GEOGRAPHIC_DATA]"
click at [971, 714] on input "Employer Start Date" at bounding box center [1202, 723] width 462 height 18
click at [1012, 714] on input "Employer Start Date" at bounding box center [1202, 723] width 462 height 18
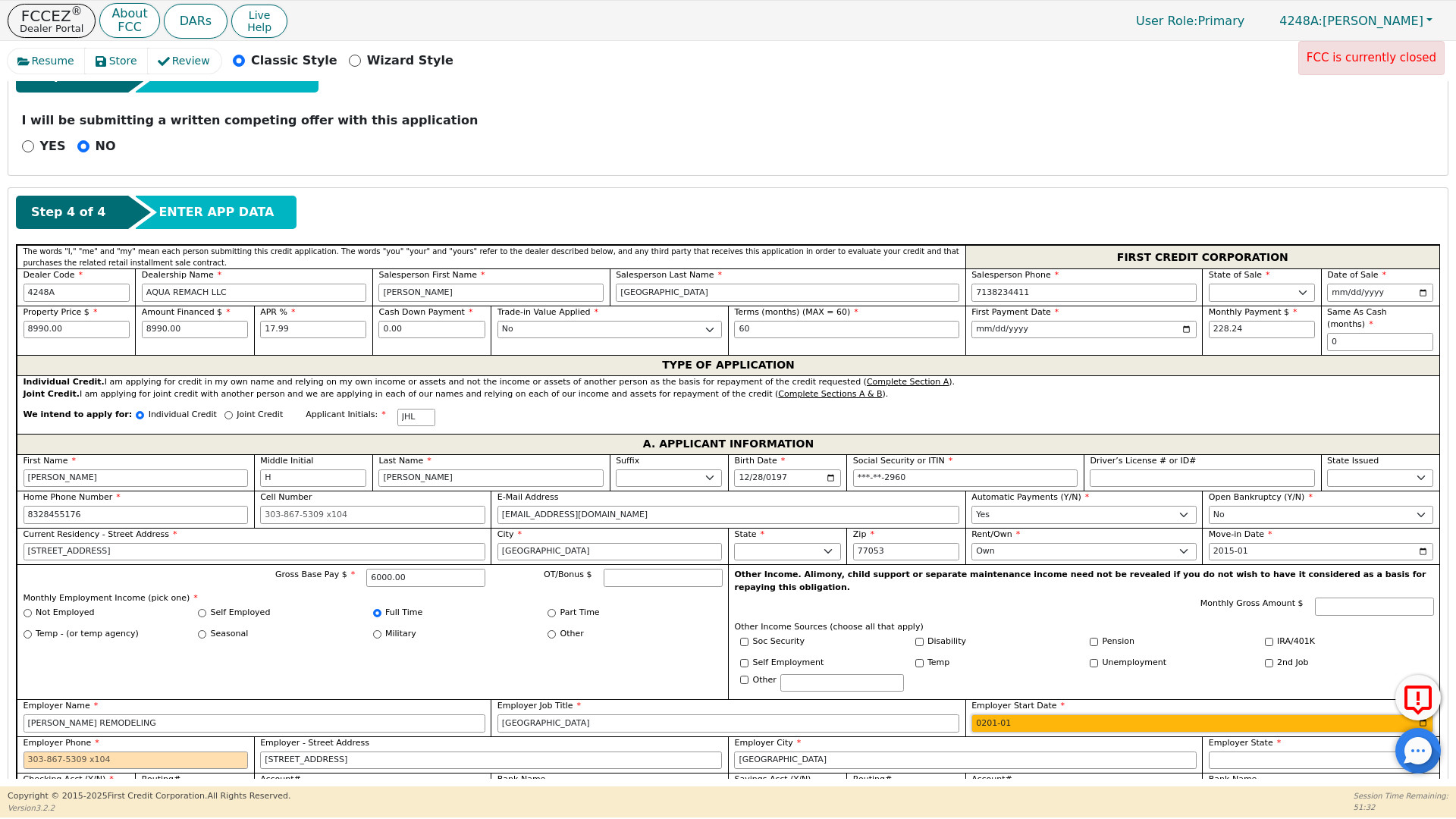
type input "2015-01"
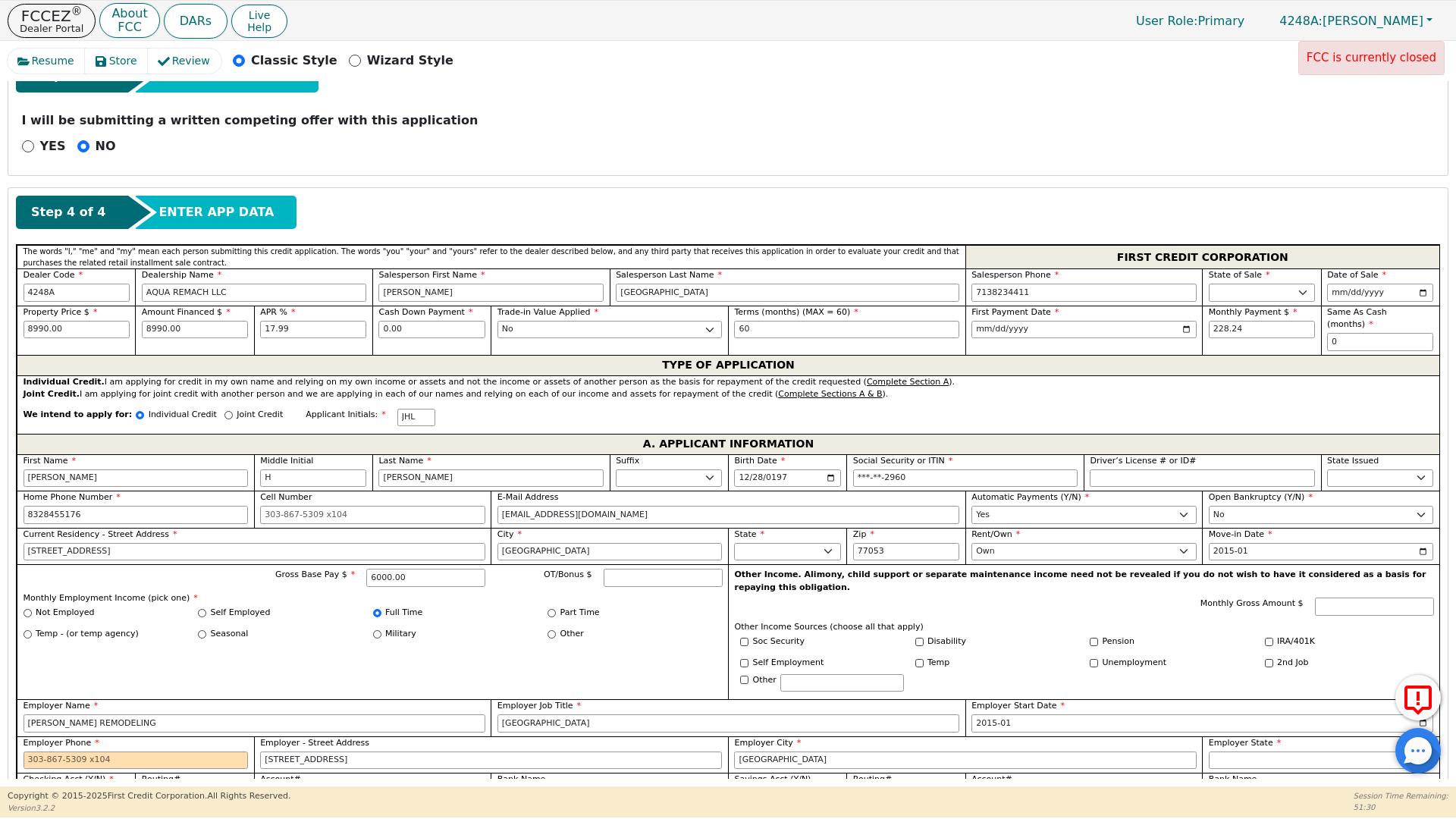
click at [22, 736] on div "Employer Phone" at bounding box center [136, 755] width 237 height 38
click at [28, 752] on input "Employer Phone" at bounding box center [136, 761] width 226 height 18
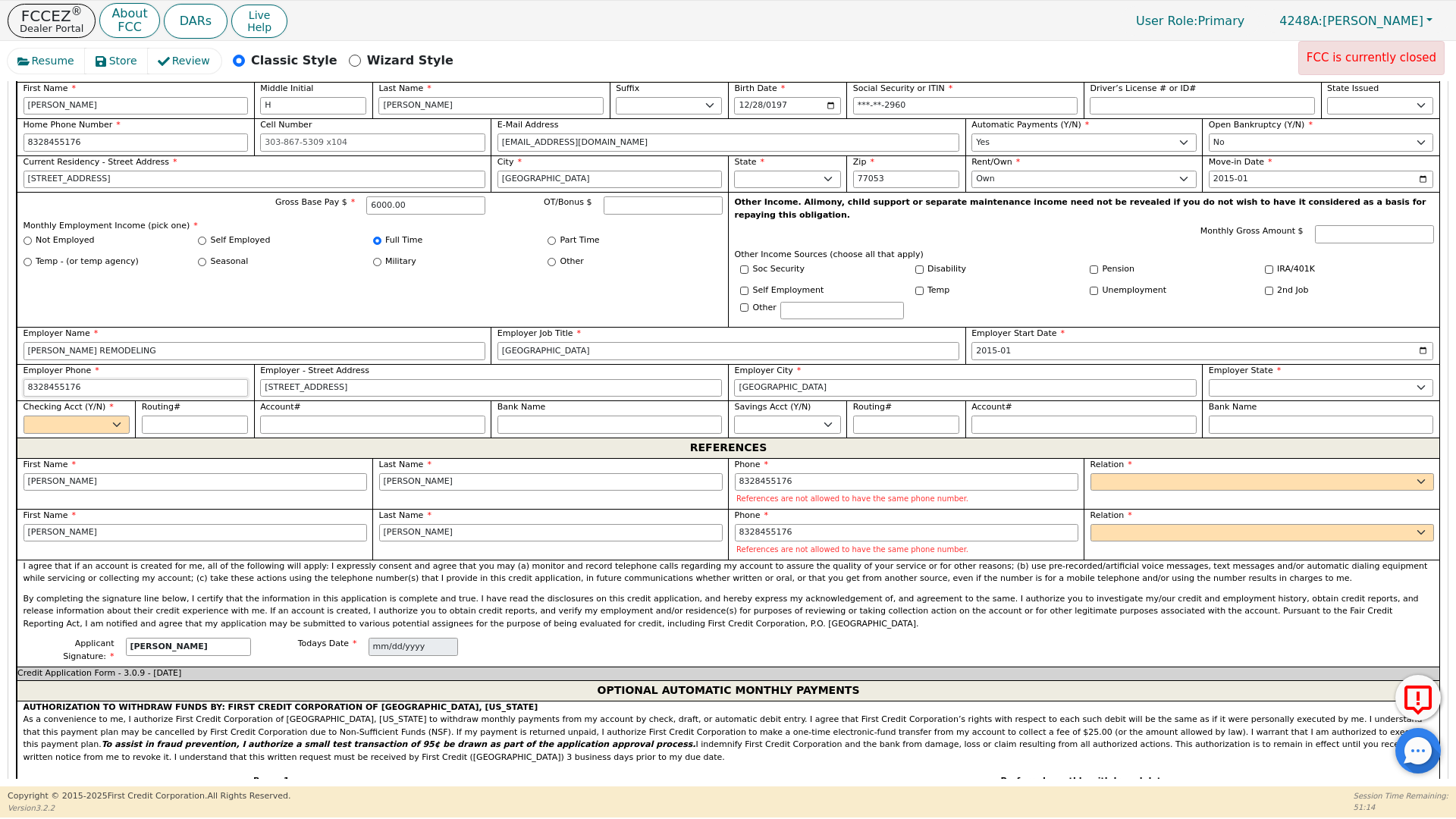
scroll to position [916, 0]
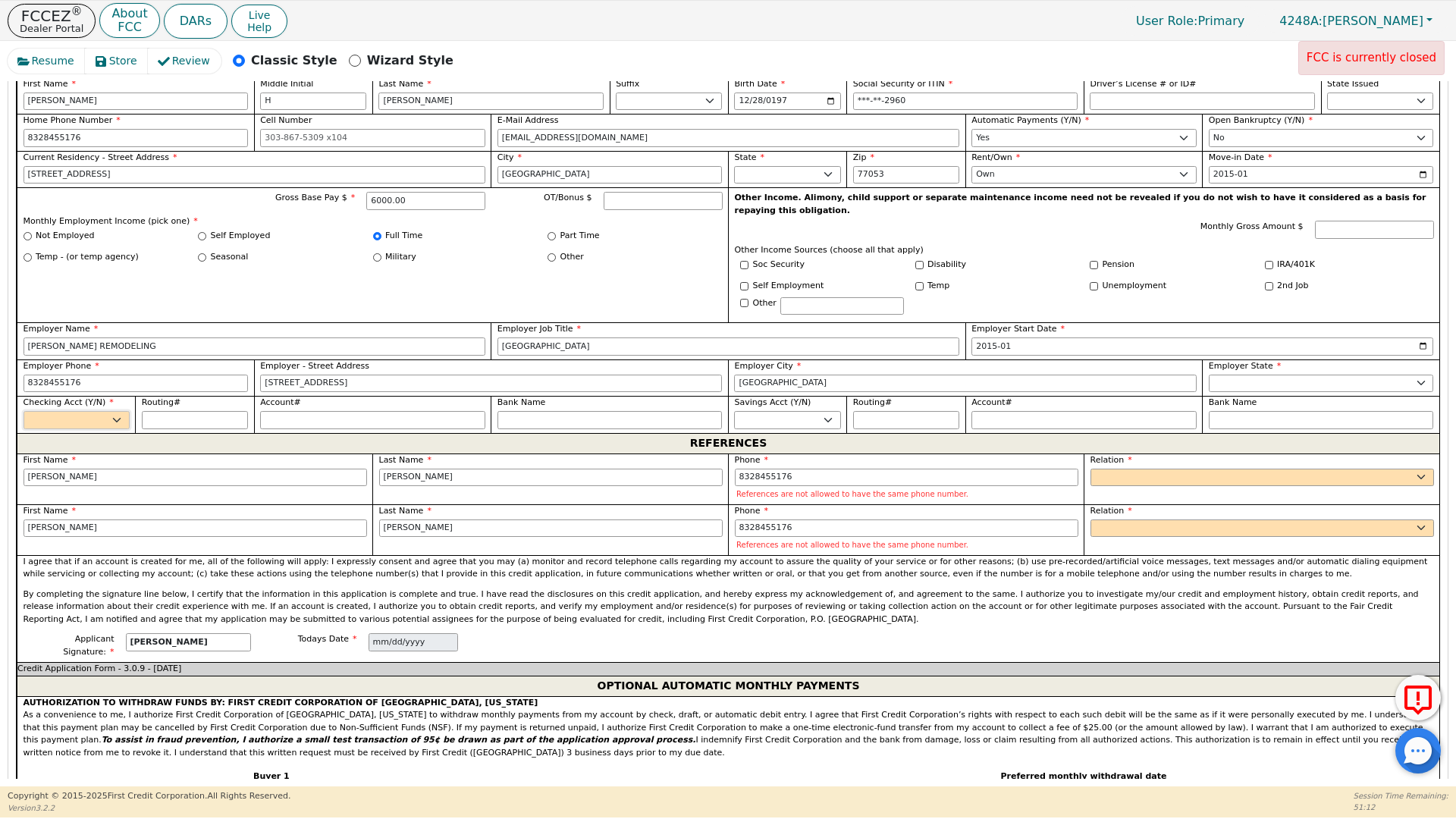
type input "[PHONE_NUMBER]"
click at [112, 410] on select "Yes No" at bounding box center [76, 419] width 106 height 18
select select "y"
click at [24, 410] on select "Yes No" at bounding box center [76, 419] width 106 height 18
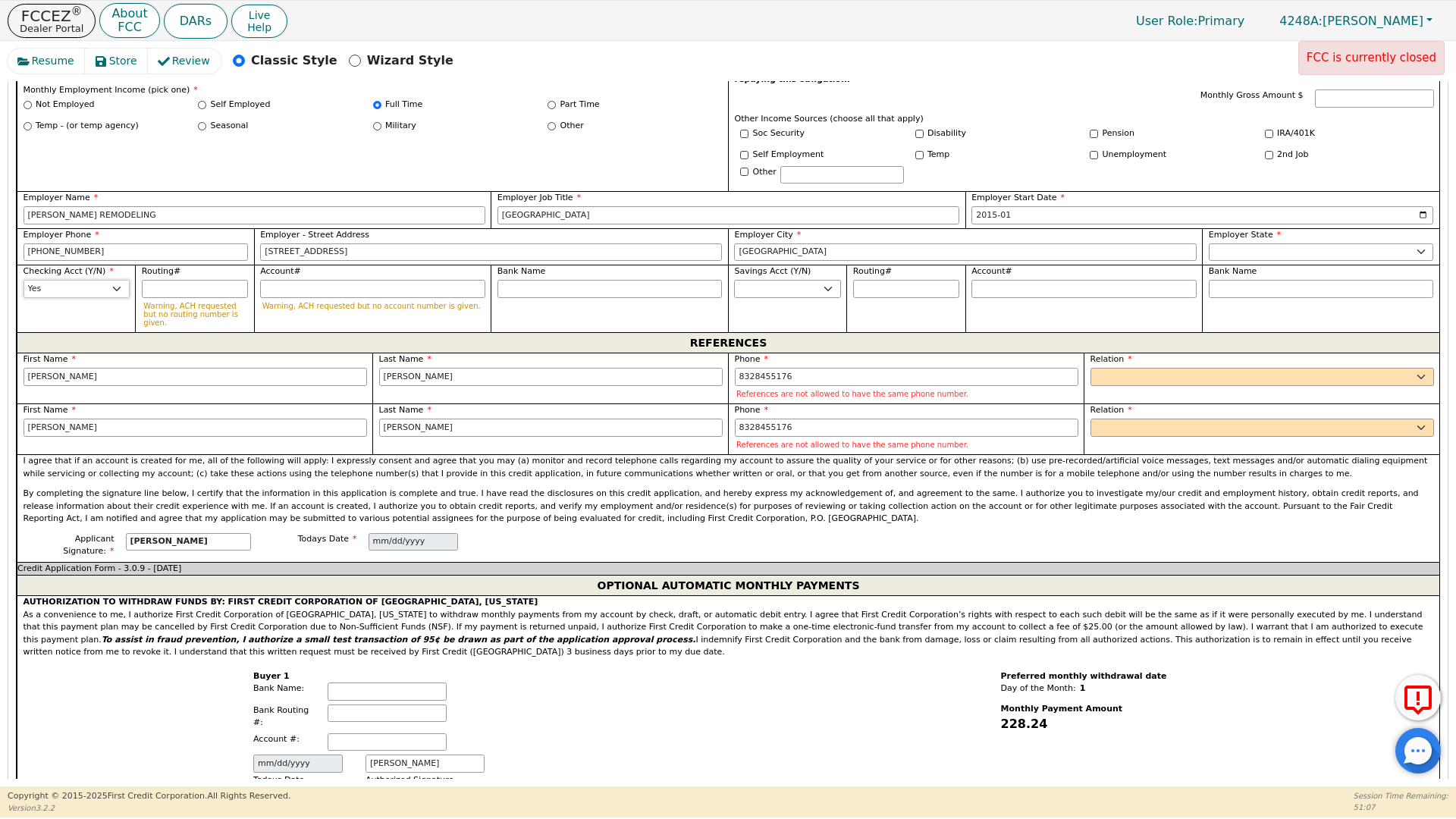
scroll to position [1047, 0]
drag, startPoint x: 59, startPoint y: 342, endPoint x: 5, endPoint y: 343, distance: 54.0
click at [5, 343] on div "Resume Store Review Classic Style Wizard Style FCC is currently closed Back Sub…" at bounding box center [728, 412] width 1456 height 745
type input "JULIO"
click at [795, 367] on input "8328455176" at bounding box center [906, 376] width 343 height 18
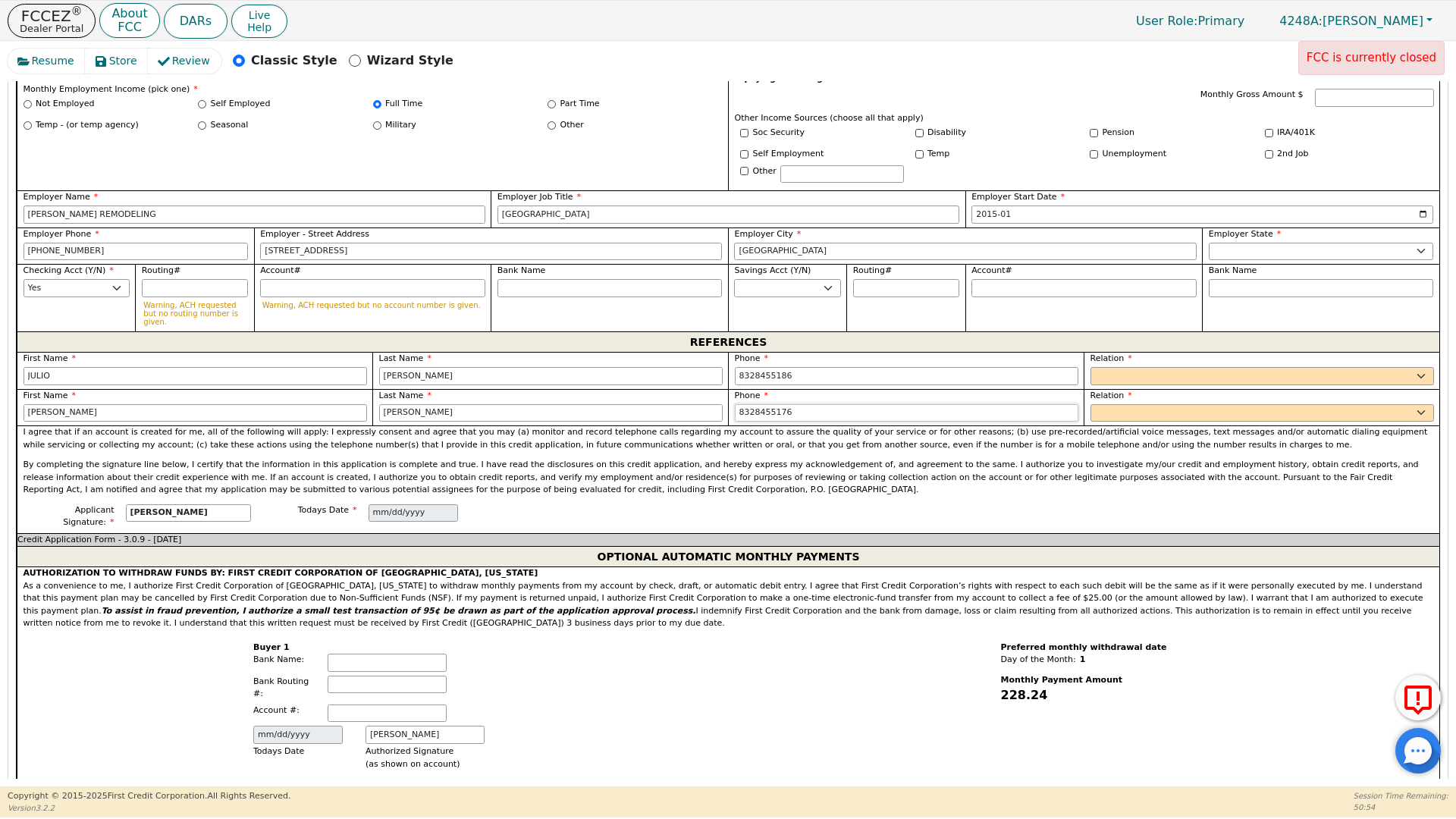
type input "[PHONE_NUMBER]"
click at [788, 405] on input "8328455176" at bounding box center [906, 413] width 343 height 18
type input "8"
type input "[PHONE_NUMBER]"
drag, startPoint x: 63, startPoint y: 337, endPoint x: 23, endPoint y: 339, distance: 40.0
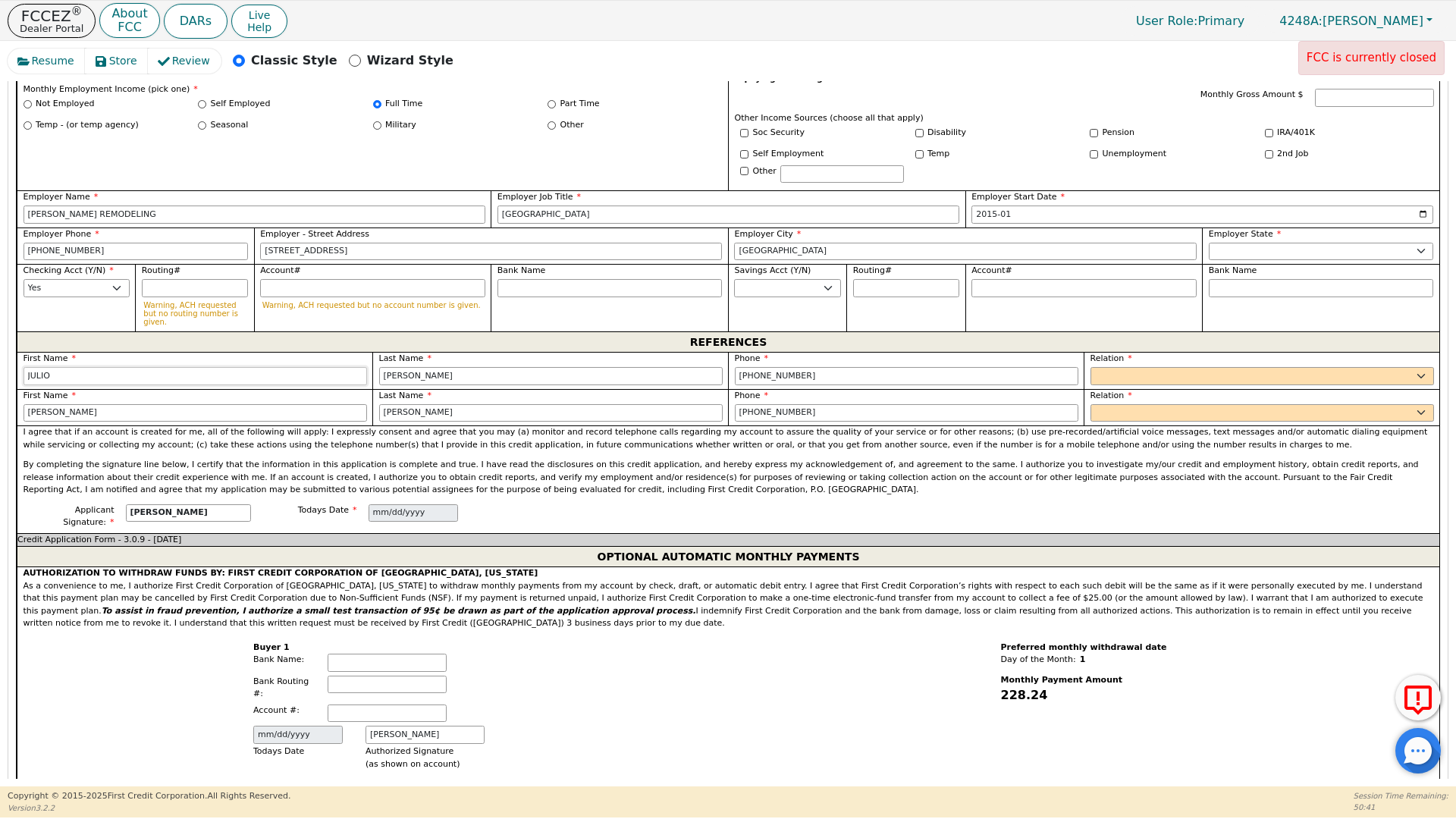
click at [24, 367] on input "JULIO" at bounding box center [195, 376] width 343 height 18
type input "[PERSON_NAME]"
click at [1133, 367] on select "FATHER MOTHER SISTER BROTHER DAUGHTER SON CO-WORKER NEIGHBOR FRIEND COUSIN G-MO…" at bounding box center [1261, 376] width 343 height 18
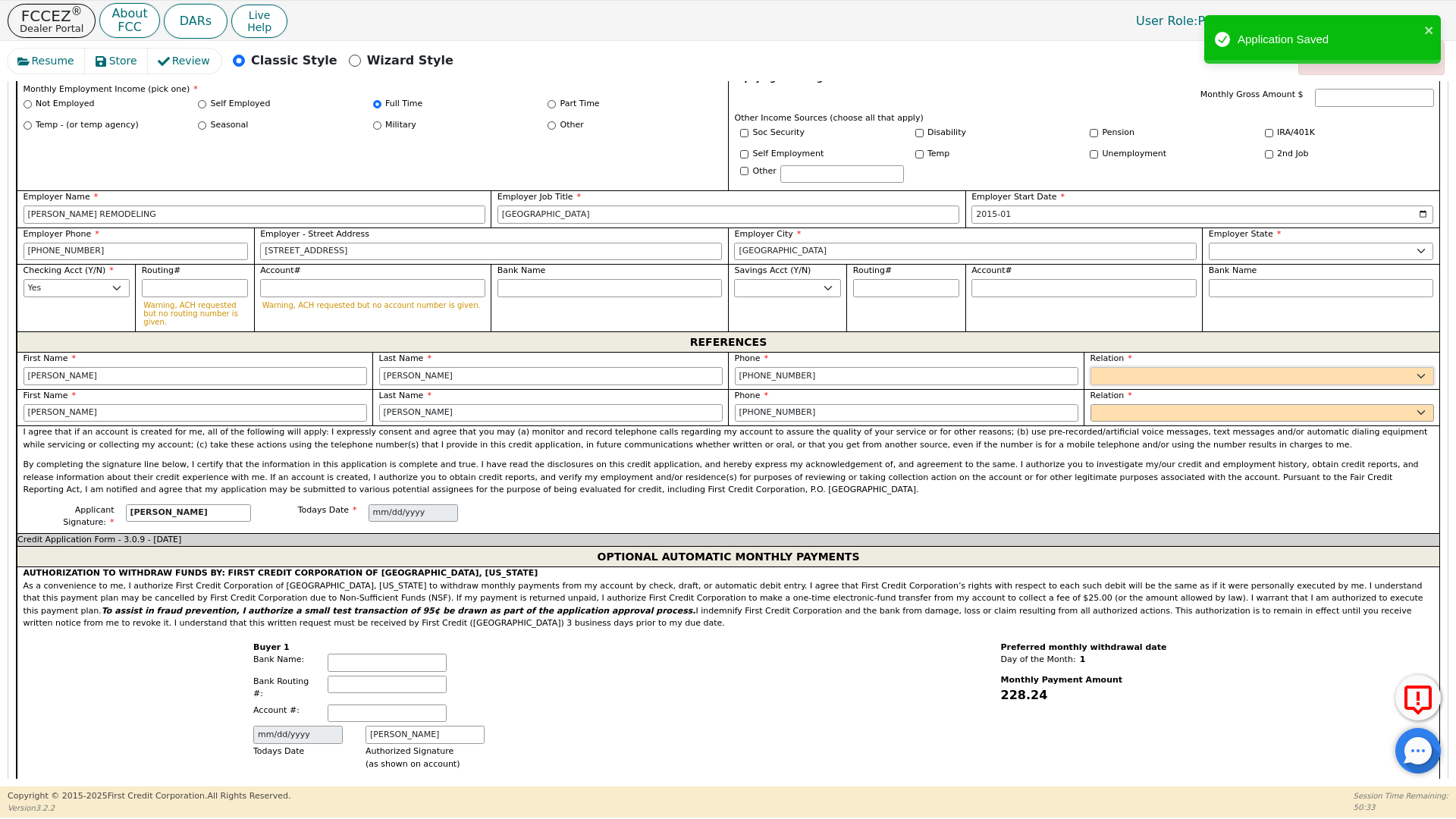
select select "SISTER"
click at [1090, 367] on select "FATHER MOTHER SISTER BROTHER DAUGHTER SON CO-WORKER NEIGHBOR FRIEND COUSIN G-MO…" at bounding box center [1261, 376] width 343 height 18
click at [1122, 405] on select "FATHER MOTHER SISTER BROTHER DAUGHTER SON CO-WORKER NEIGHBOR FRIEND COUSIN G-MO…" at bounding box center [1261, 413] width 343 height 18
select select "BROTHER"
click at [1090, 405] on select "FATHER MOTHER SISTER BROTHER DAUGHTER SON CO-WORKER NEIGHBOR FRIEND COUSIN G-MO…" at bounding box center [1261, 413] width 343 height 18
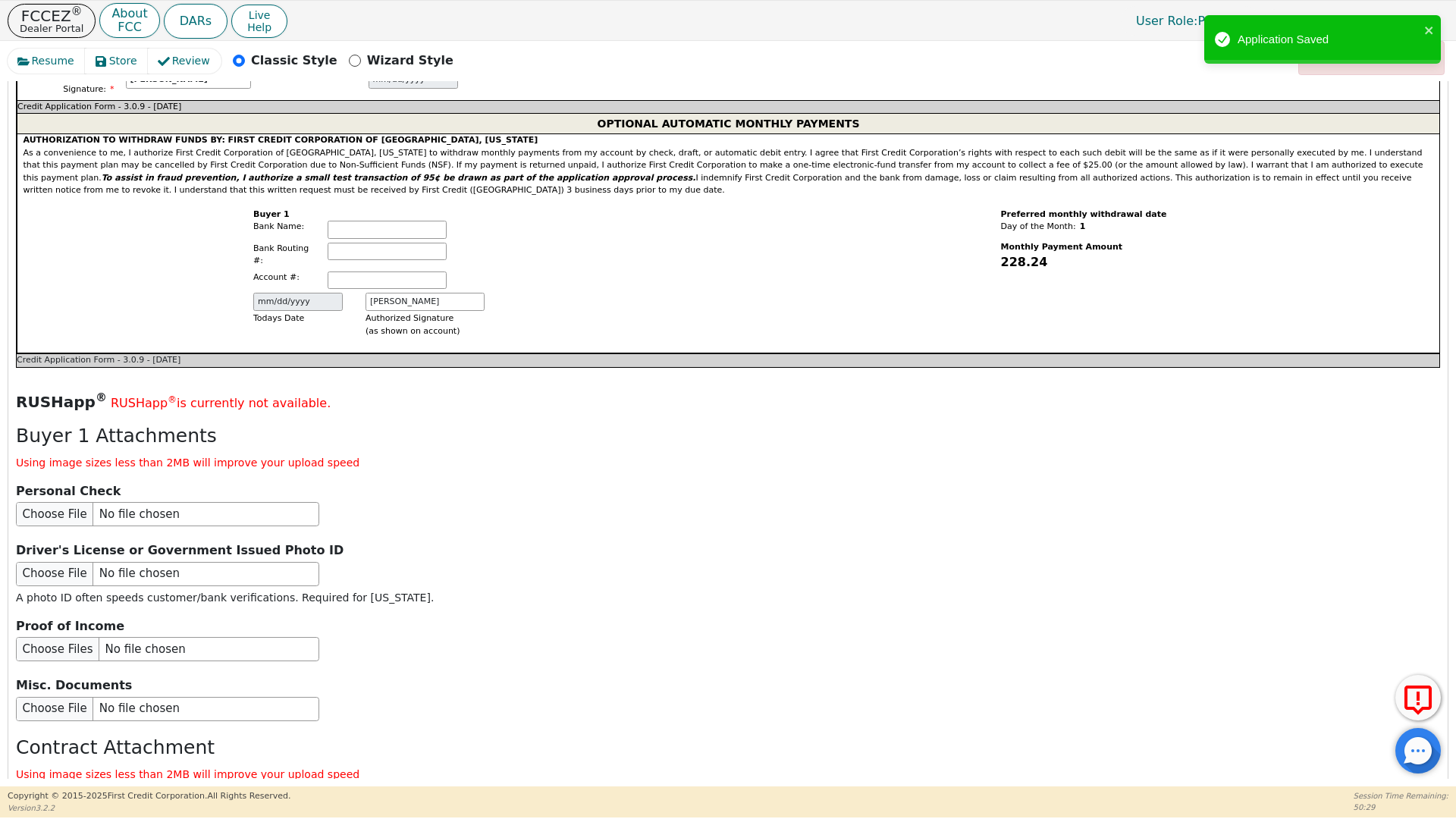
scroll to position [1612, 0]
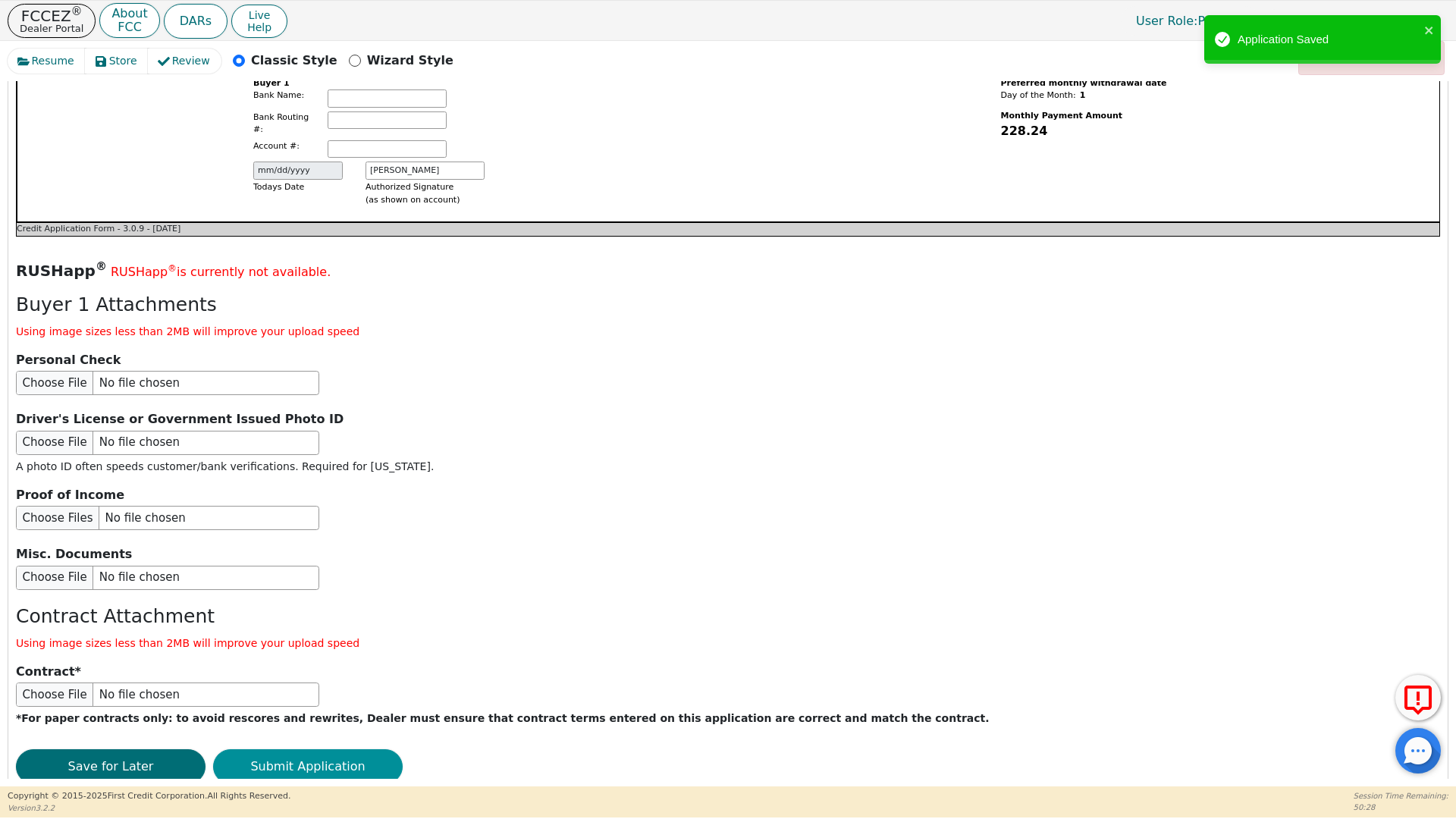
click at [334, 749] on button "Submit Application" at bounding box center [308, 766] width 190 height 35
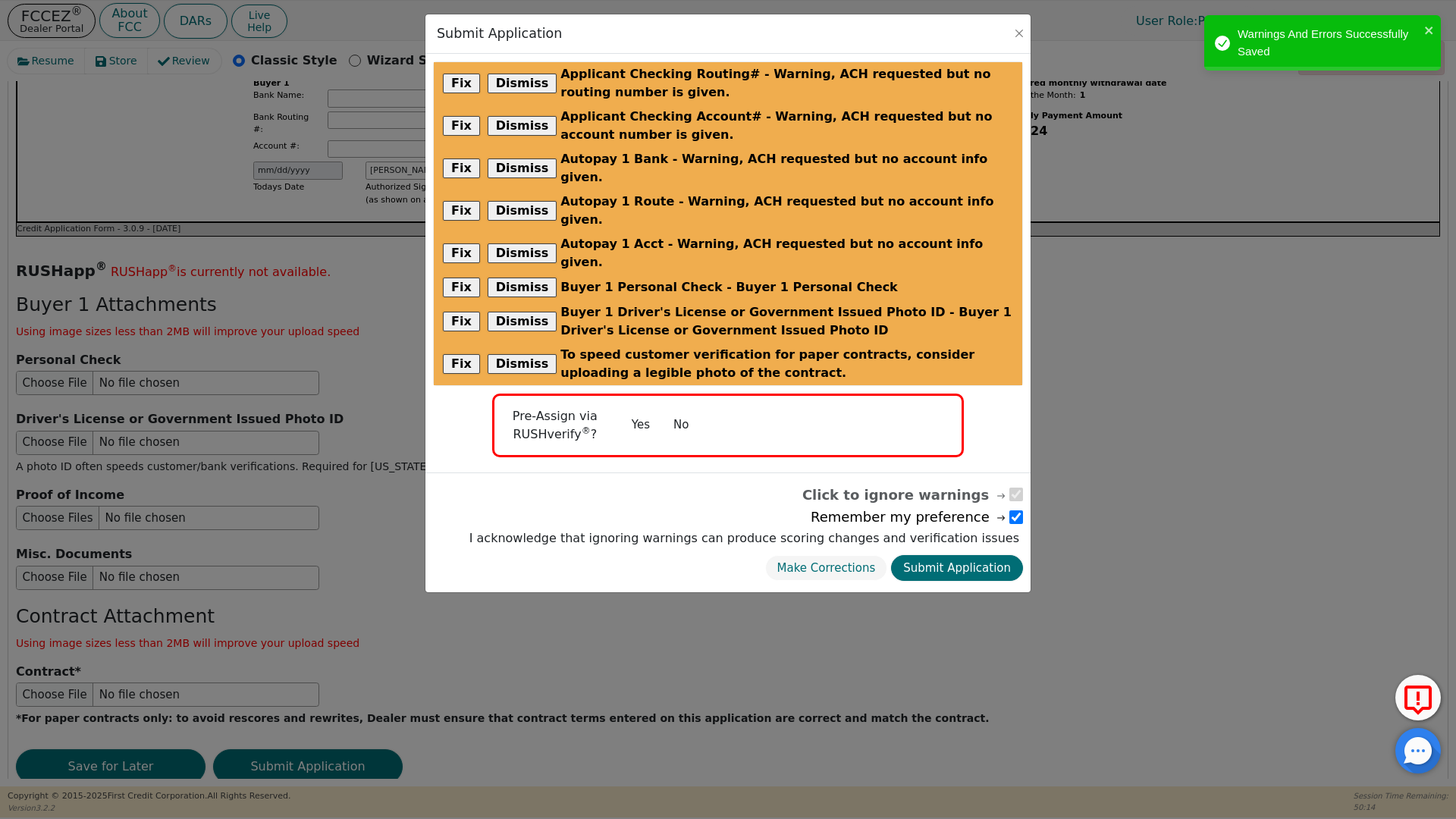
click at [679, 411] on button "No" at bounding box center [681, 424] width 40 height 27
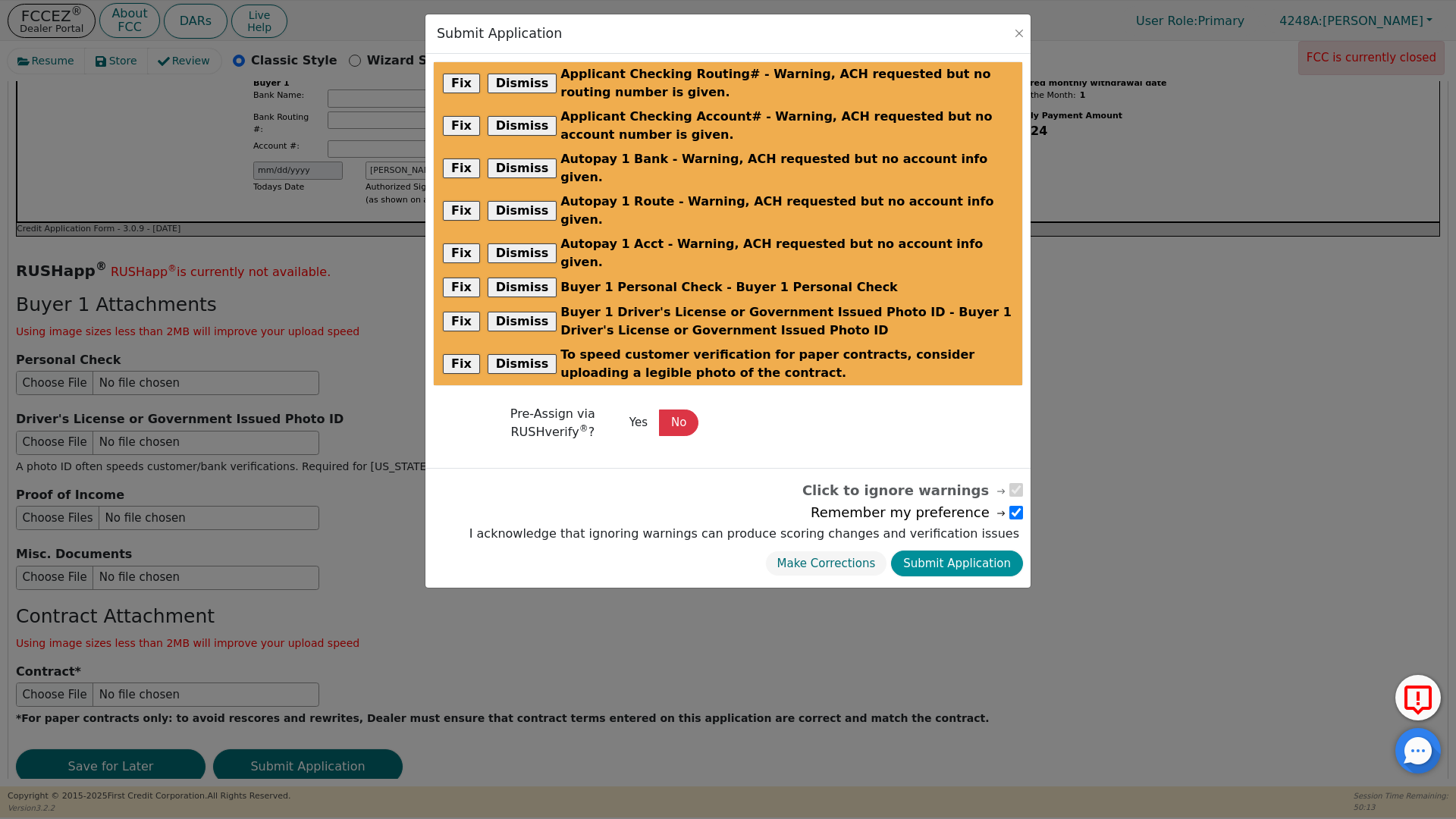
click at [954, 550] on button "Submit Application" at bounding box center [956, 563] width 132 height 27
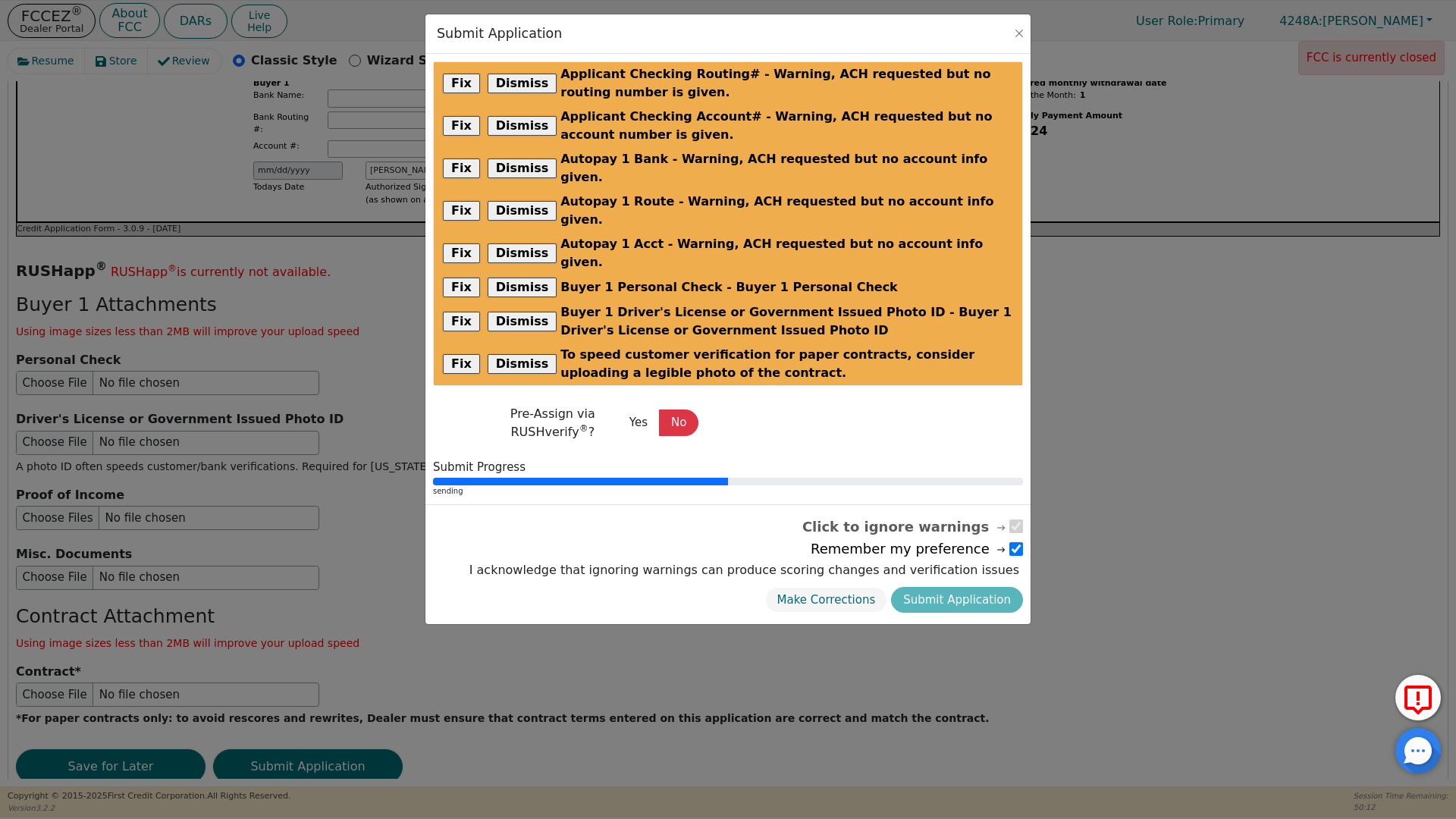
radio input "false"
checkbox input "false"
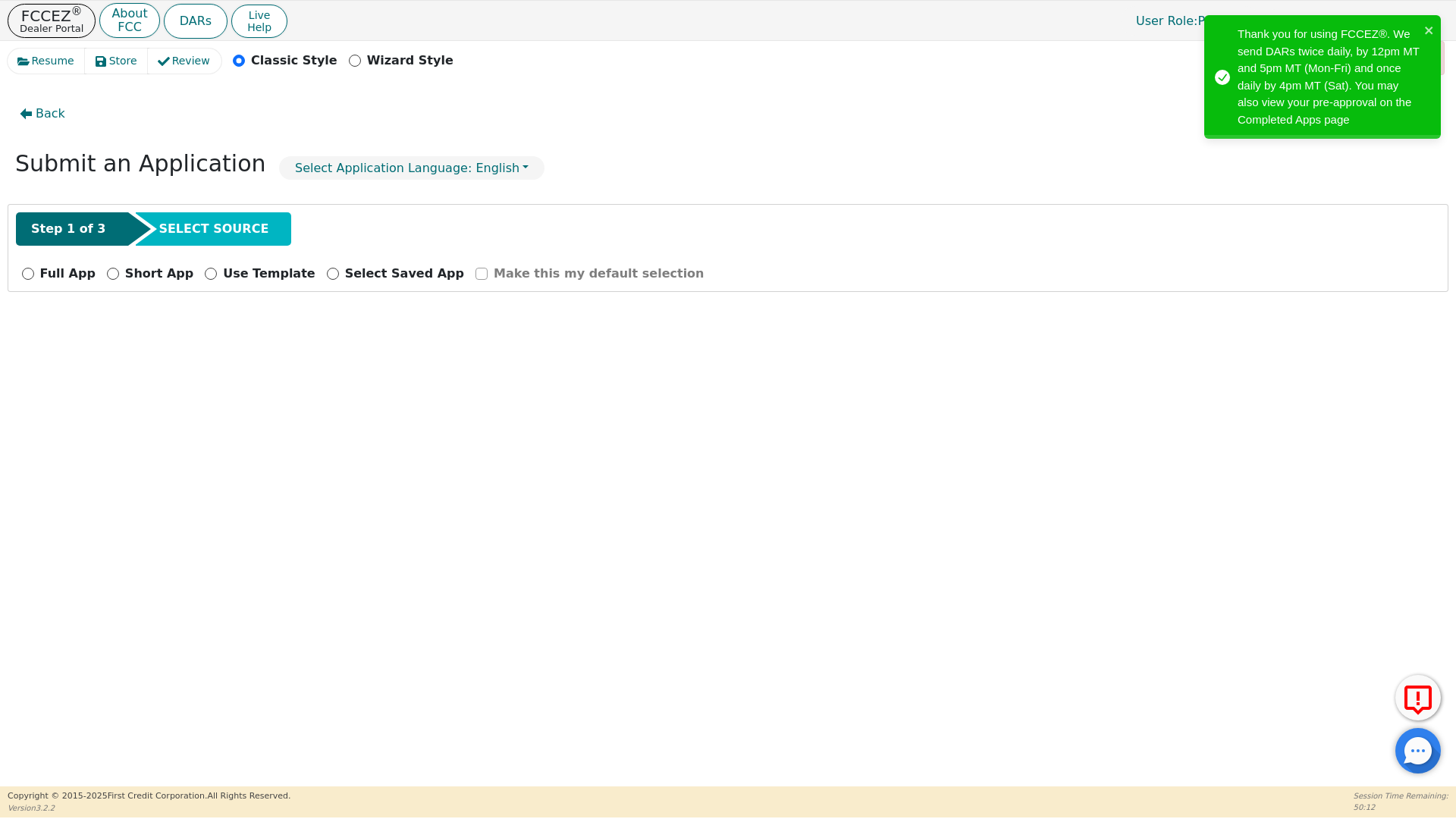
scroll to position [0, 0]
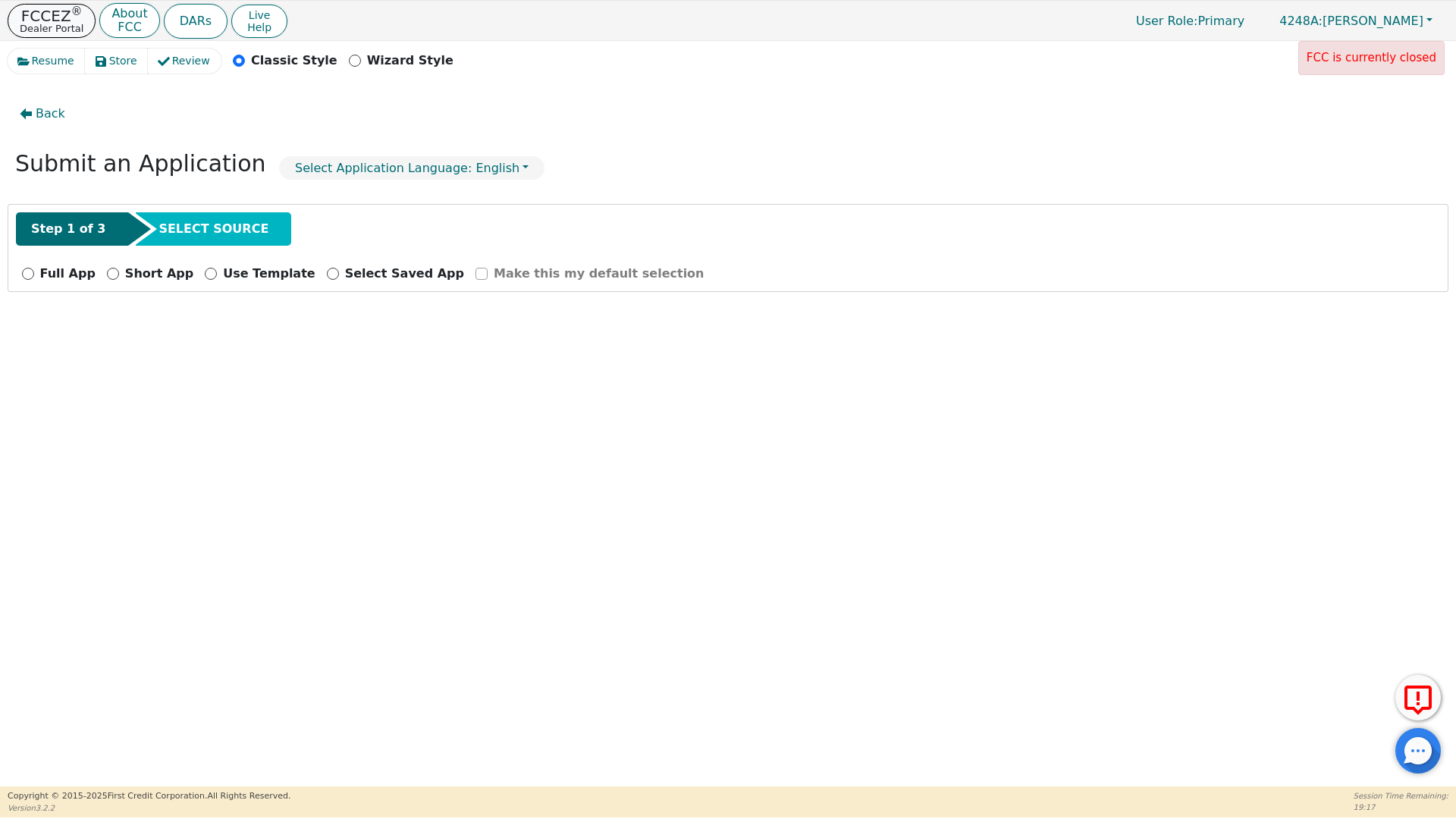
click at [69, 26] on p "Dealer Portal" at bounding box center [51, 29] width 63 height 10
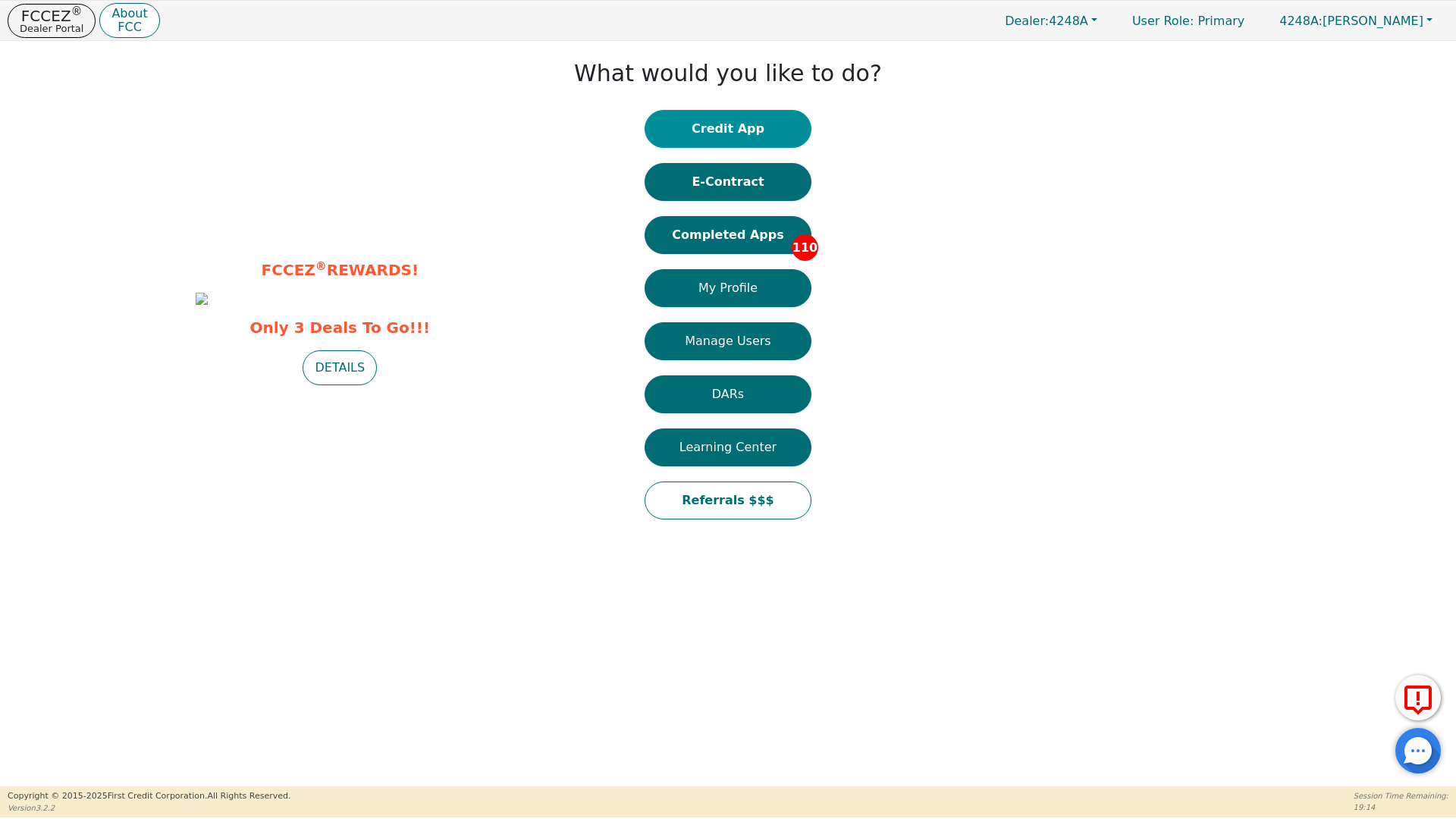
click at [694, 130] on button "Credit App" at bounding box center [728, 129] width 167 height 38
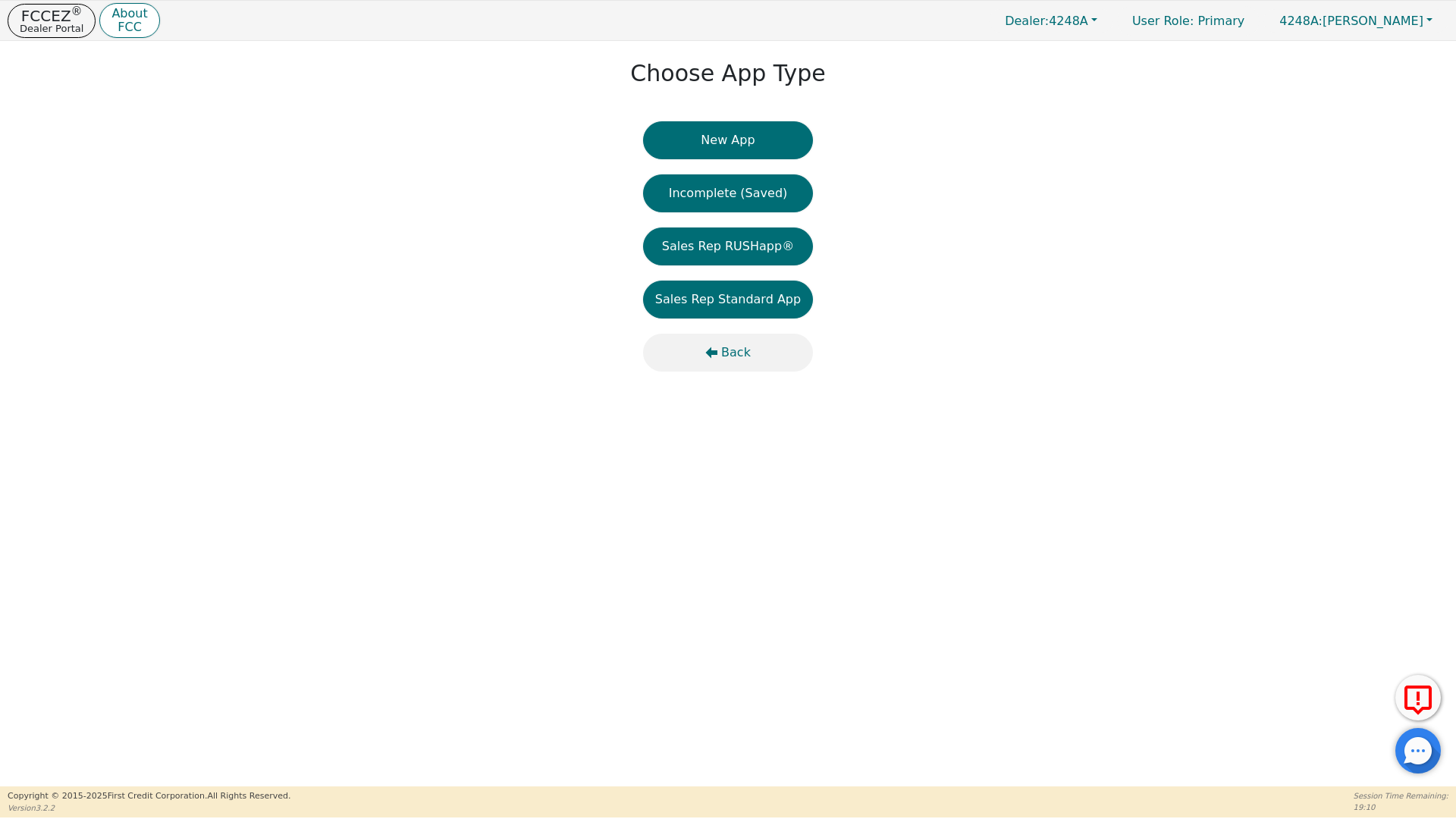
click at [722, 346] on button "Back" at bounding box center [728, 352] width 170 height 38
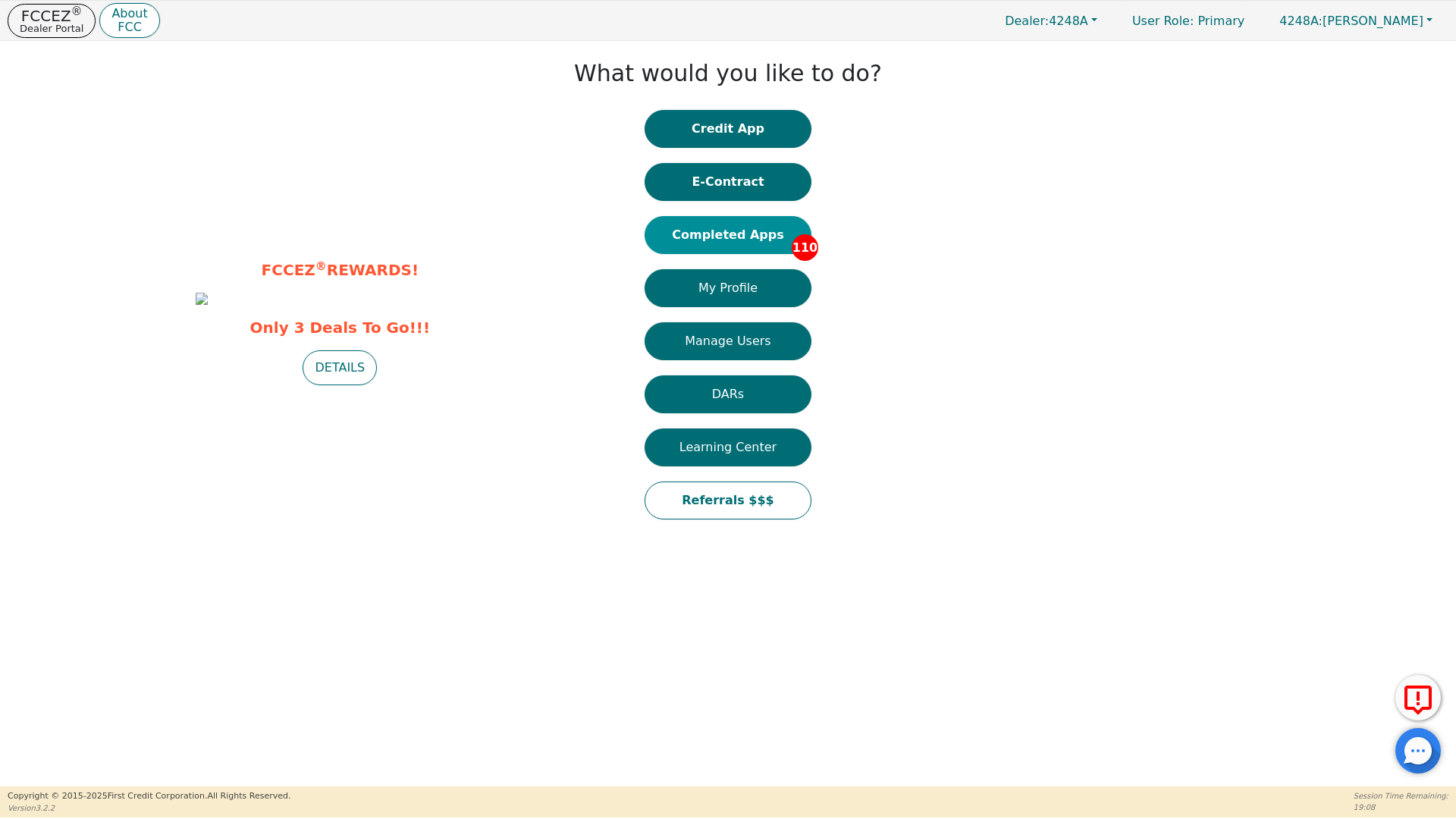
click at [712, 234] on button "Completed Apps 110" at bounding box center [728, 234] width 167 height 38
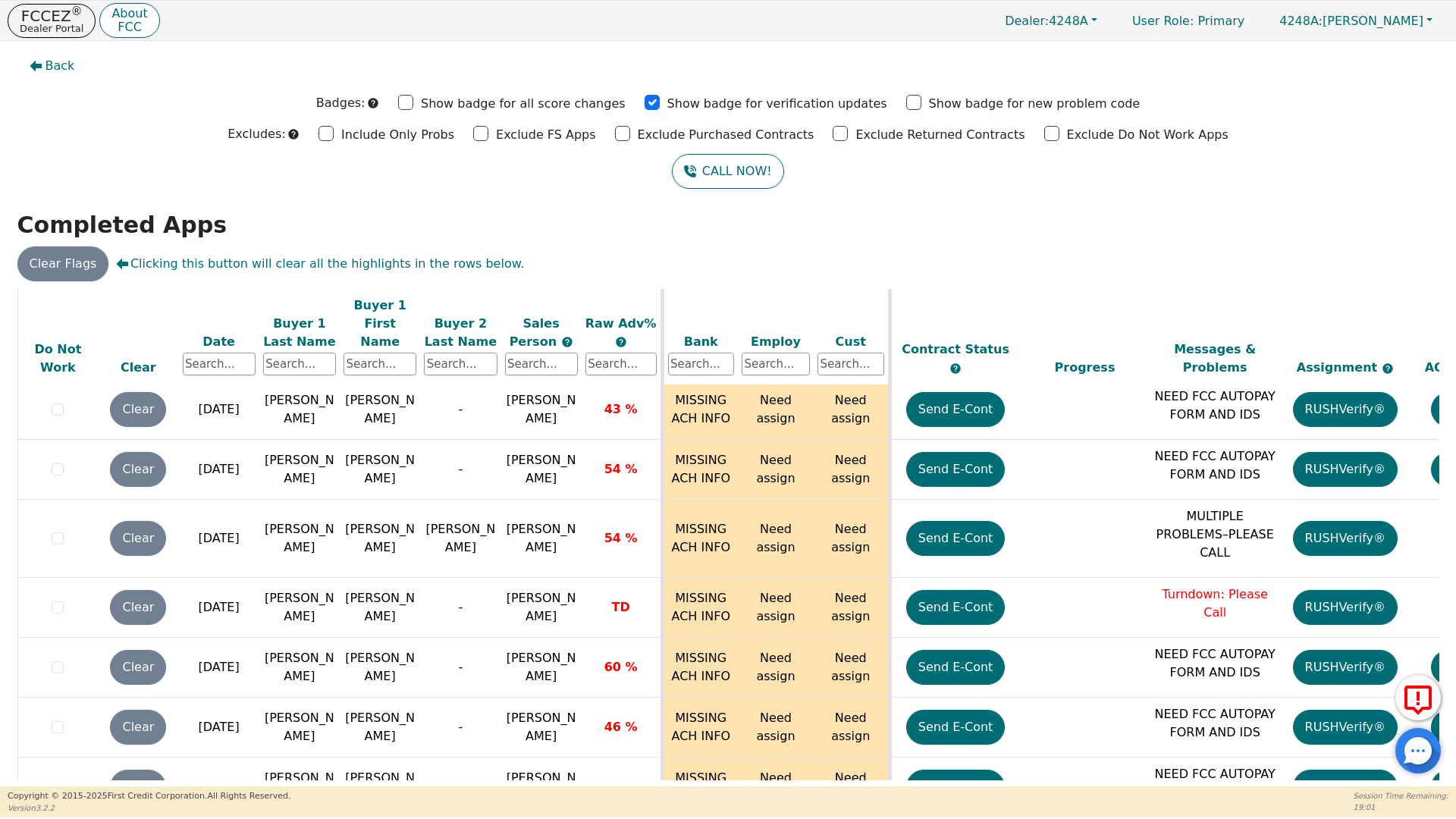
scroll to position [6445, 0]
